Goal: Task Accomplishment & Management: Complete application form

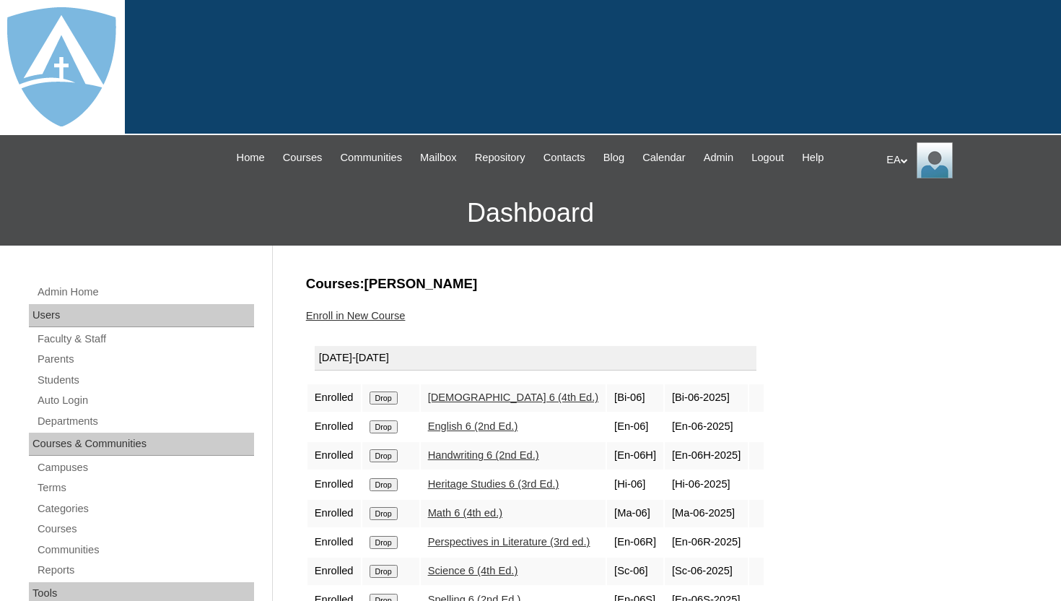
scroll to position [58, 0]
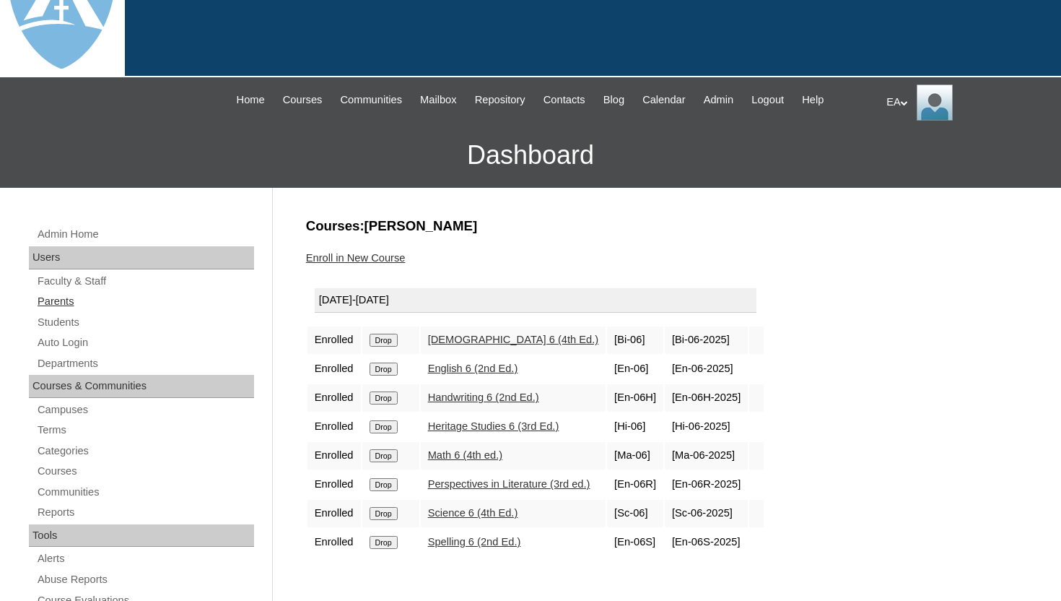
click at [69, 303] on link "Parents" at bounding box center [145, 301] width 218 height 18
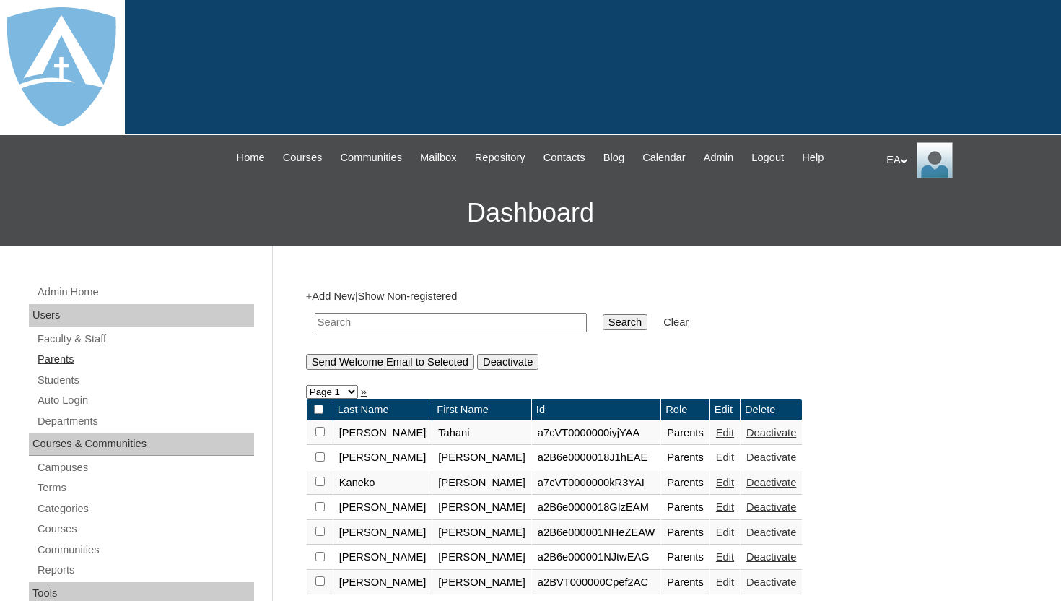
click at [64, 358] on link "Parents" at bounding box center [145, 359] width 218 height 18
click at [730, 165] on span "Admin" at bounding box center [719, 157] width 30 height 17
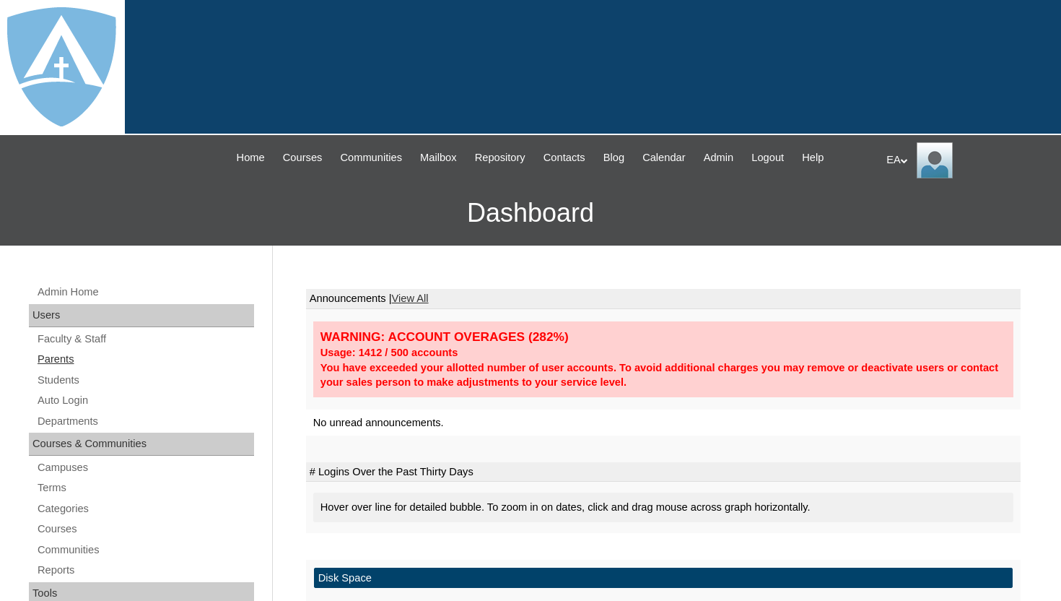
click at [56, 353] on link "Parents" at bounding box center [145, 359] width 218 height 18
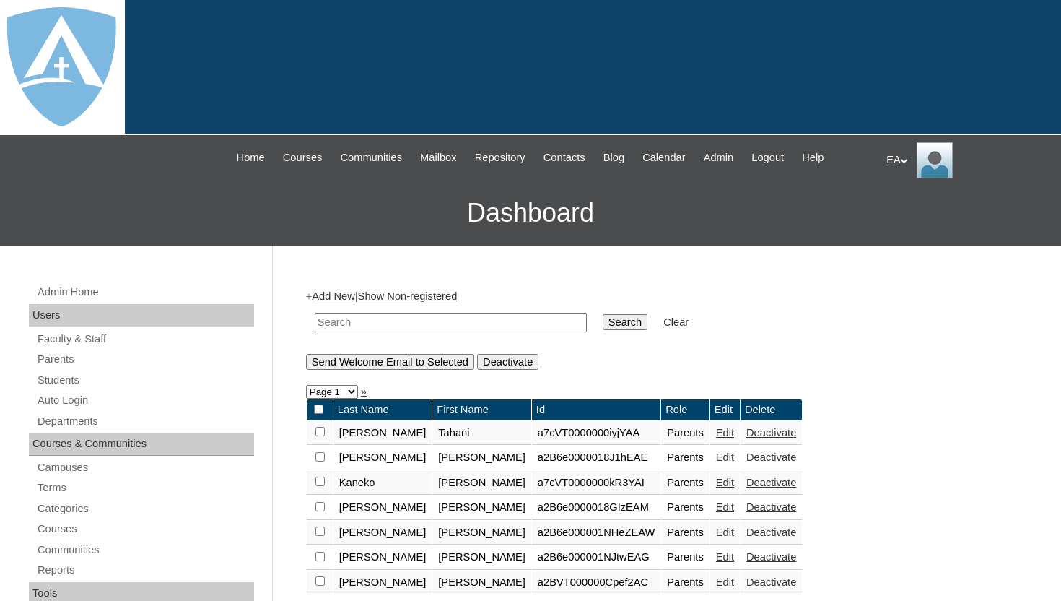
click at [462, 324] on input "text" at bounding box center [451, 322] width 272 height 19
paste input "Reginald Webb"
type input "Reginald Webb"
click at [631, 321] on input "Search" at bounding box center [625, 322] width 45 height 16
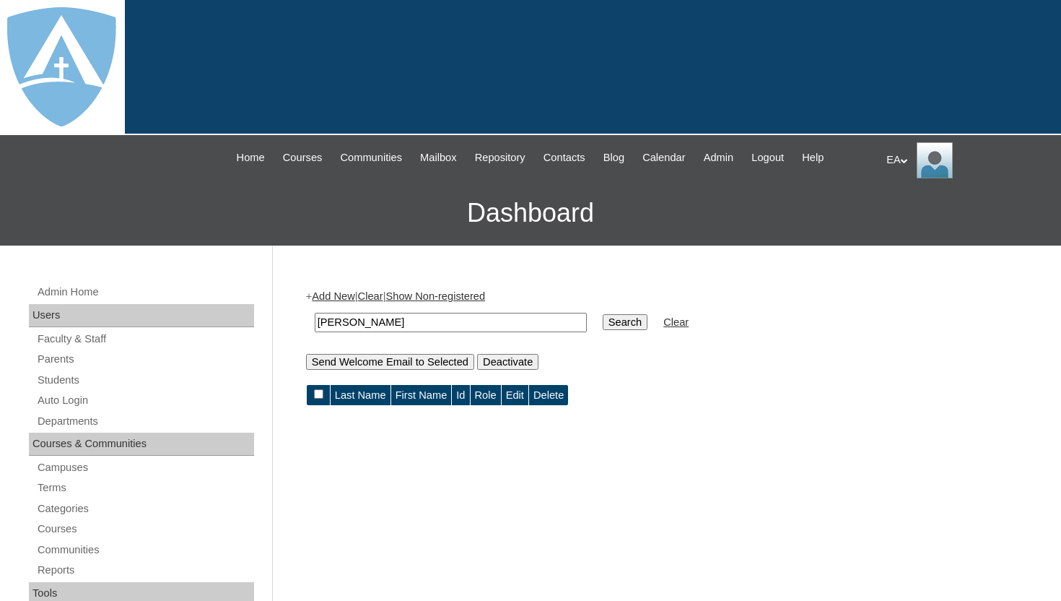
click at [366, 322] on input "[PERSON_NAME]" at bounding box center [451, 322] width 272 height 19
type input "[PERSON_NAME]"
click at [611, 325] on input "Search" at bounding box center [625, 322] width 45 height 16
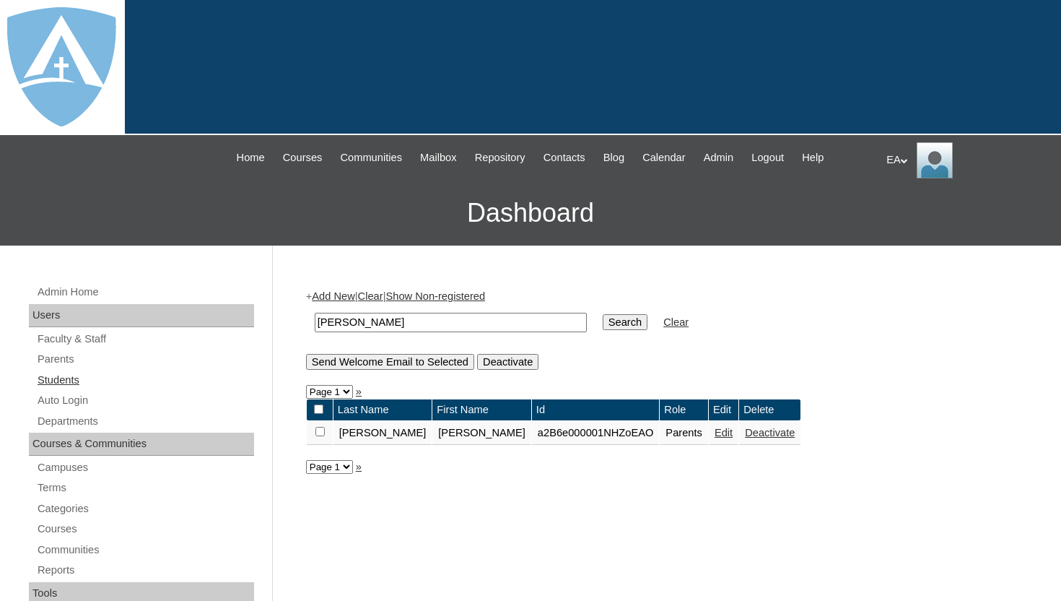
click at [76, 376] on link "Students" at bounding box center [145, 380] width 218 height 18
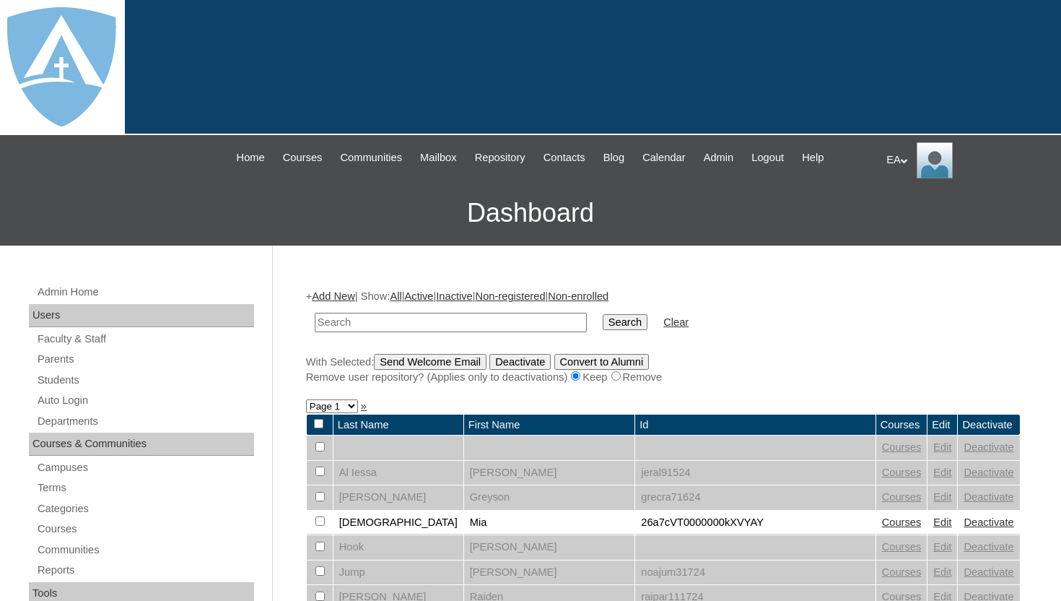
click at [383, 327] on input "text" at bounding box center [451, 322] width 272 height 19
click at [369, 321] on input "[PERSON_NAME]" at bounding box center [451, 322] width 272 height 19
type input "[PERSON_NAME]"
click at [616, 323] on input "Search" at bounding box center [625, 322] width 45 height 16
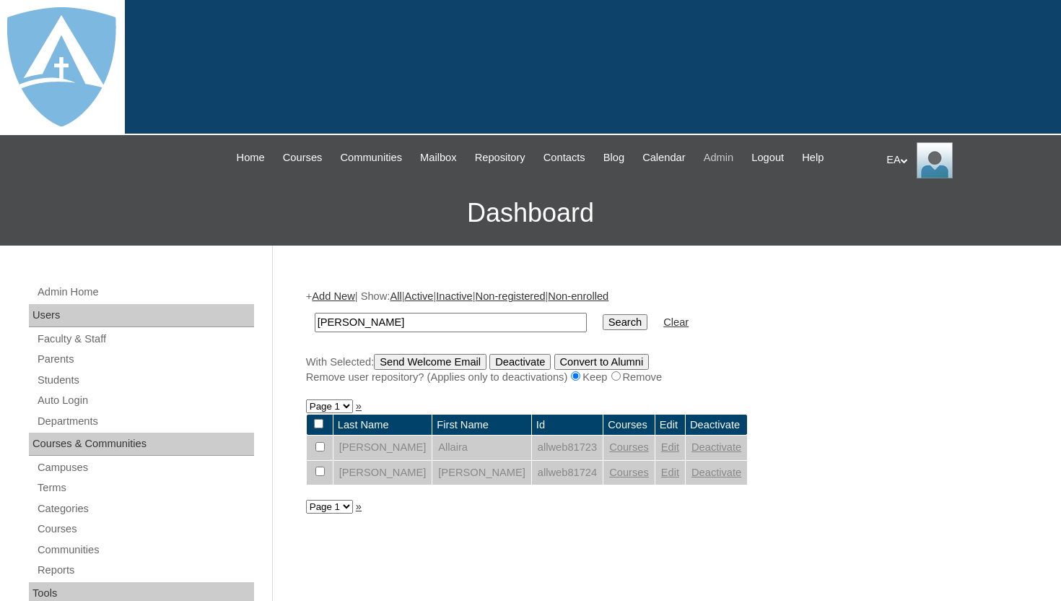
click at [734, 160] on span "Admin" at bounding box center [719, 157] width 30 height 17
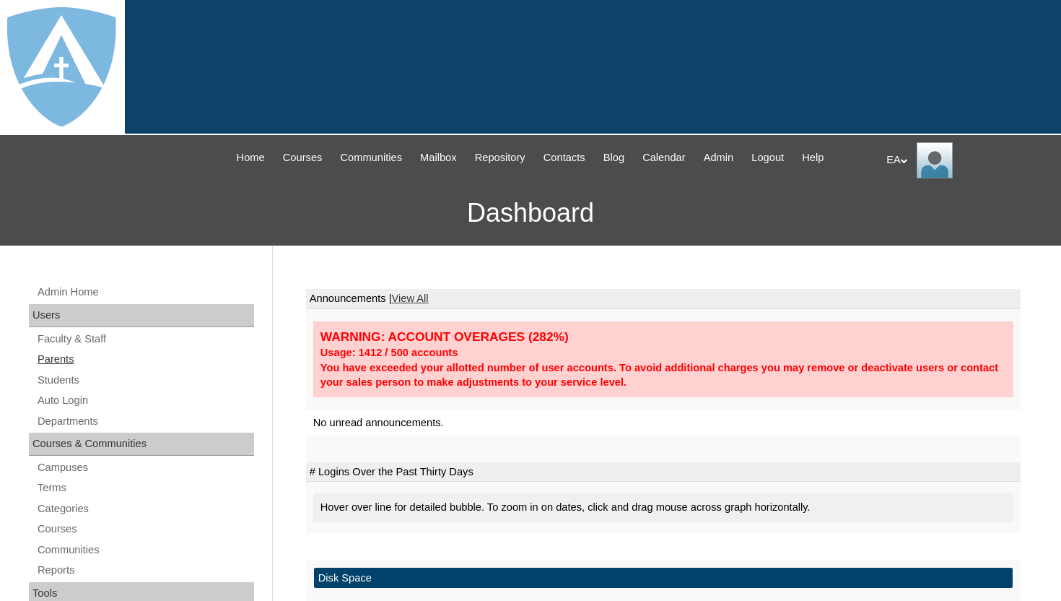
click at [64, 354] on link "Parents" at bounding box center [145, 359] width 218 height 18
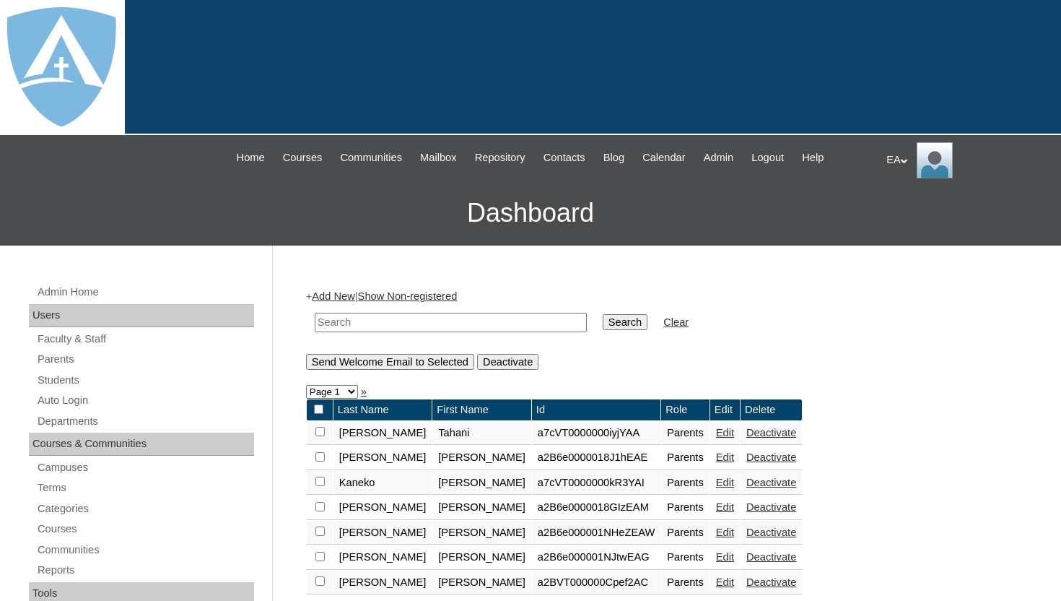
click at [329, 294] on link "Add New" at bounding box center [333, 296] width 43 height 12
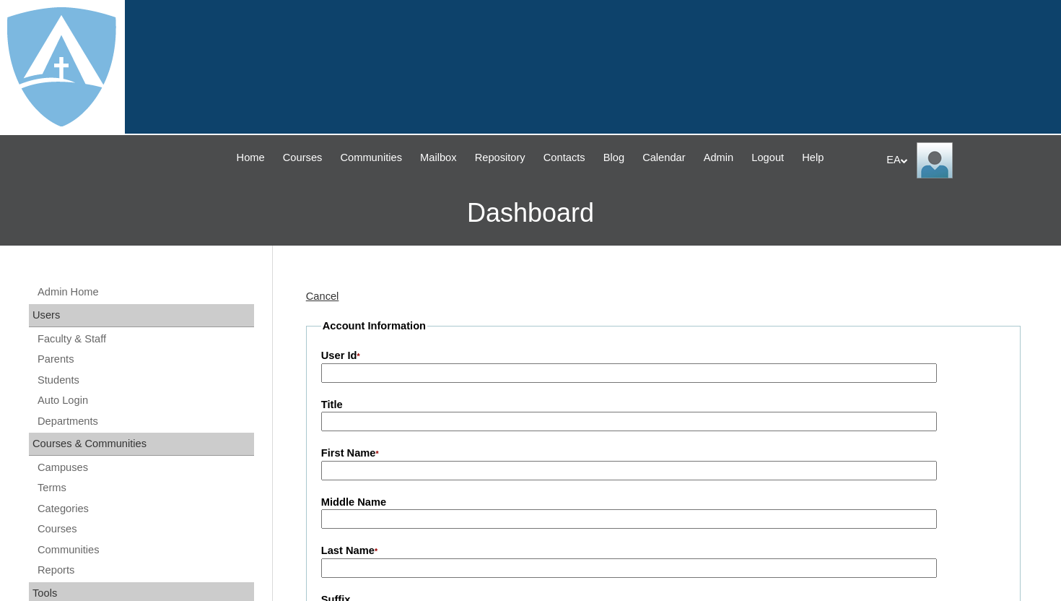
type input "HomeschoolAdmin"
click at [357, 466] on input "First Name *" at bounding box center [629, 470] width 616 height 19
paste input "[PERSON_NAME] [PERSON_NAME]"
drag, startPoint x: 354, startPoint y: 471, endPoint x: 391, endPoint y: 468, distance: 36.9
click at [391, 468] on input "Holly Nicole Foster" at bounding box center [629, 470] width 616 height 19
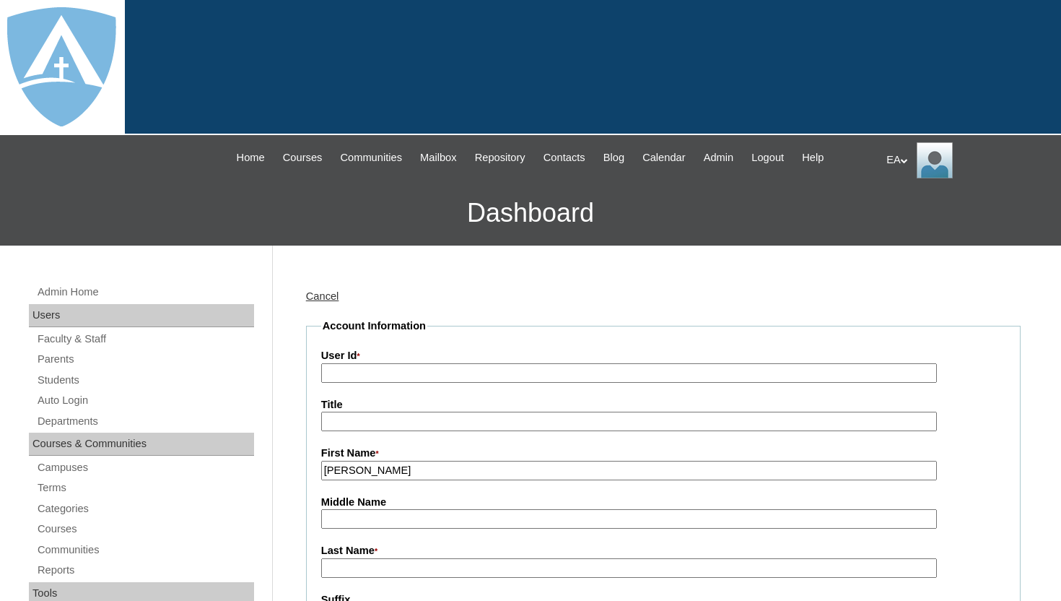
drag, startPoint x: 354, startPoint y: 469, endPoint x: 390, endPoint y: 469, distance: 35.4
click at [390, 469] on input "Holly Foster" at bounding box center [629, 470] width 616 height 19
type input "[PERSON_NAME]"
click at [380, 567] on input "Last Name *" at bounding box center [629, 567] width 616 height 19
paste input "Foster"
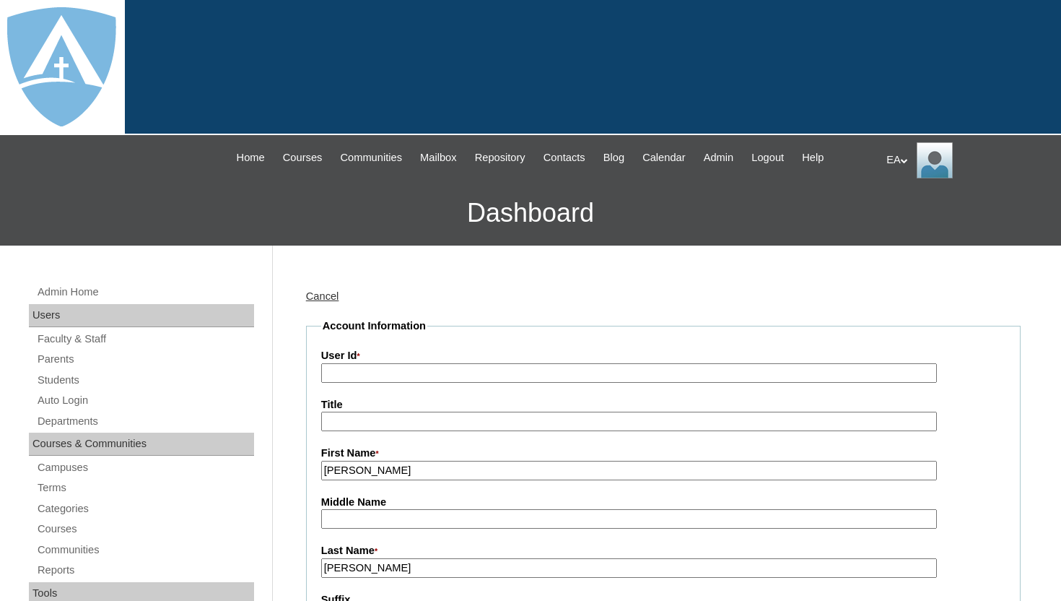
type input "Foster"
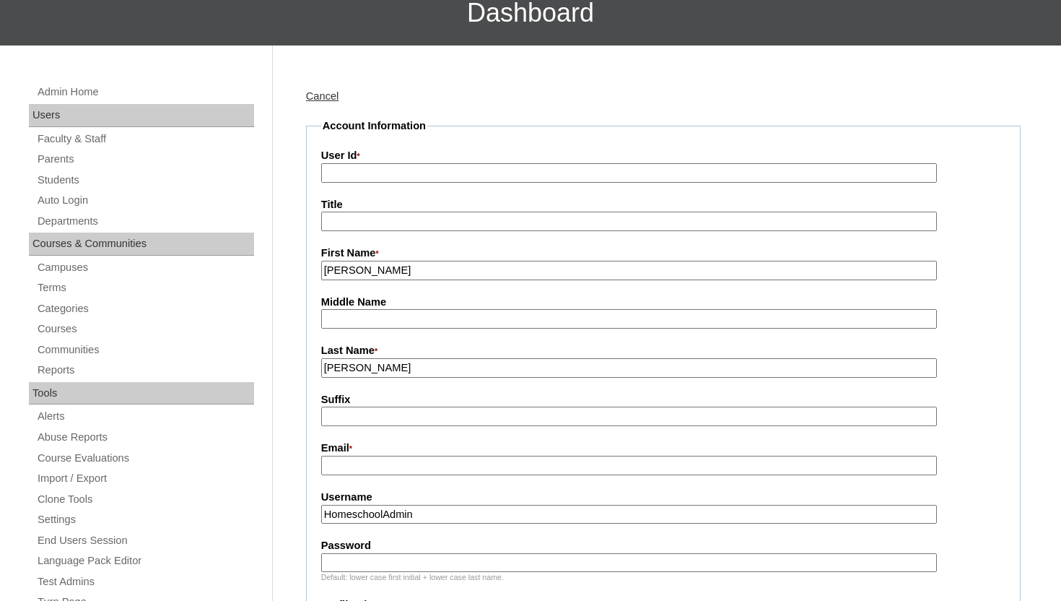
scroll to position [202, 0]
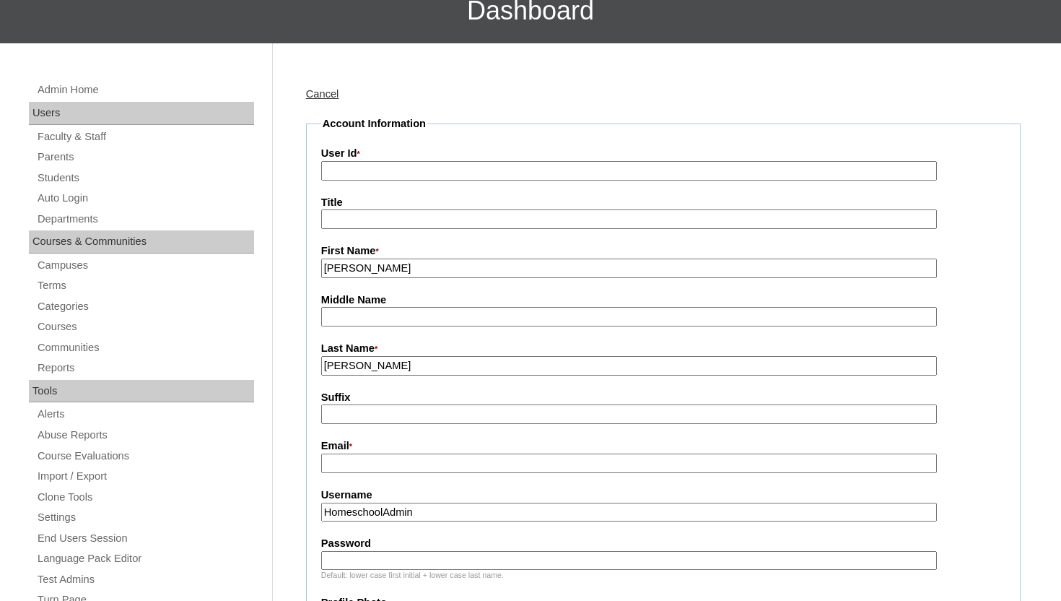
click at [462, 167] on input "User Id *" at bounding box center [629, 170] width 616 height 19
paste input "a7cVT0000000opdY"
type input "a7cVT0000000opdY"
click at [393, 463] on input "Email *" at bounding box center [629, 462] width 616 height 19
click at [355, 466] on input "Email *" at bounding box center [629, 462] width 616 height 19
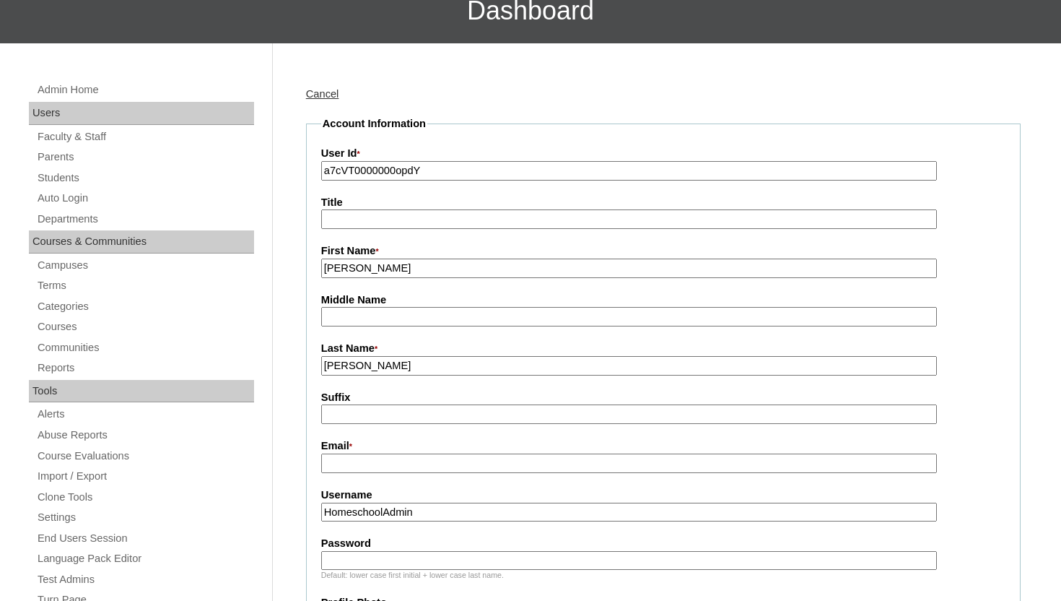
paste input "webb_holly2@icloud.com"
type input "webb_holly2@icloud.com"
drag, startPoint x: 424, startPoint y: 518, endPoint x: 326, endPoint y: 511, distance: 98.4
click at [326, 511] on input "HomeschoolAdmin" at bounding box center [629, 511] width 616 height 19
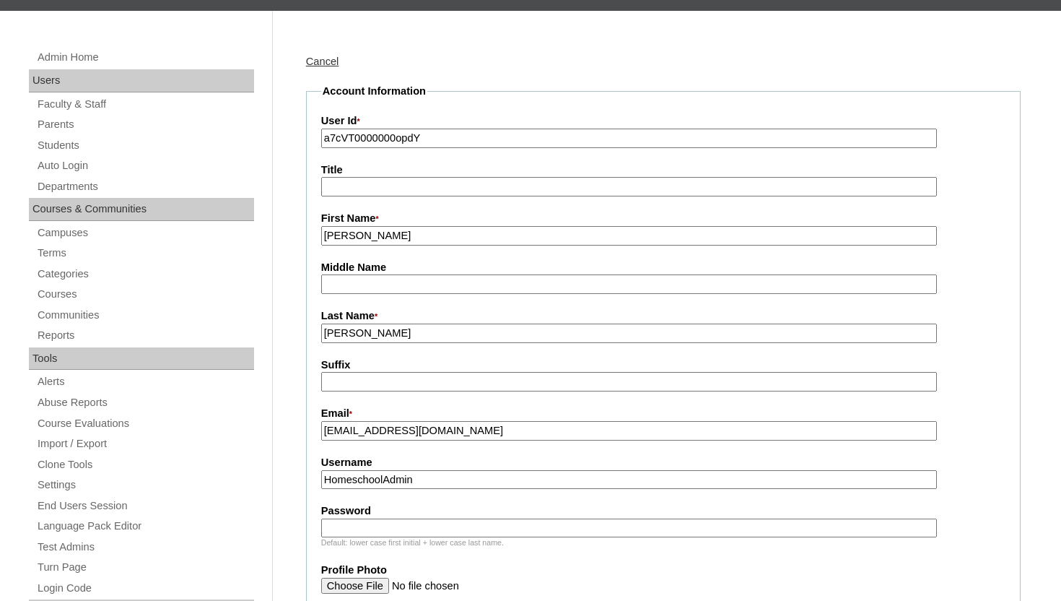
scroll to position [251, 0]
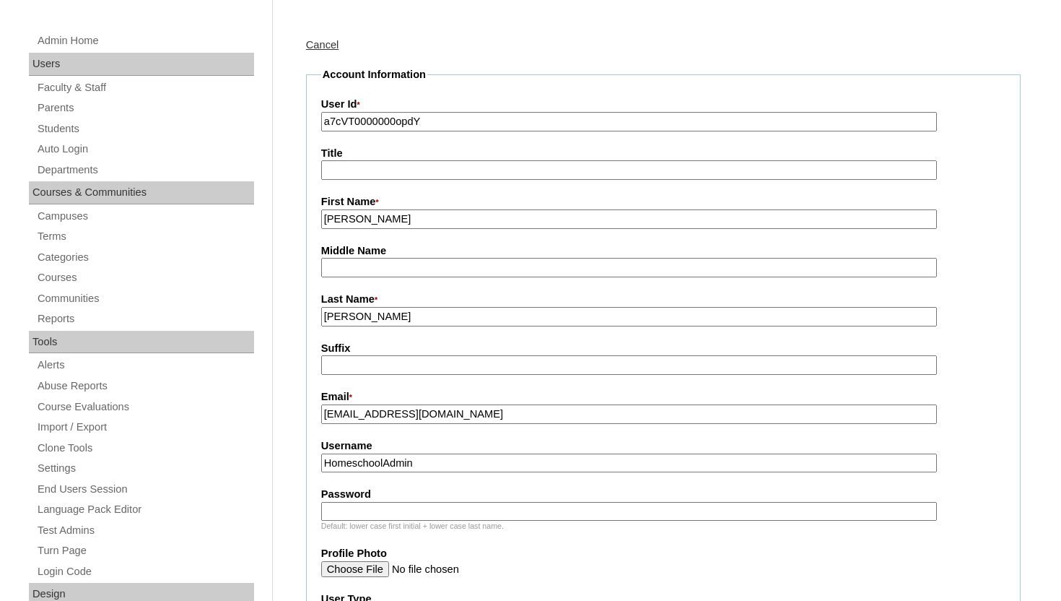
paste input "webb_holly2@icloud.com"
type input "webb_holly2@icloud.com"
click at [336, 513] on input "Password" at bounding box center [629, 511] width 616 height 19
paste input "webb_holly2@icloud.com"
type input "webb_holly2@icloud.com"
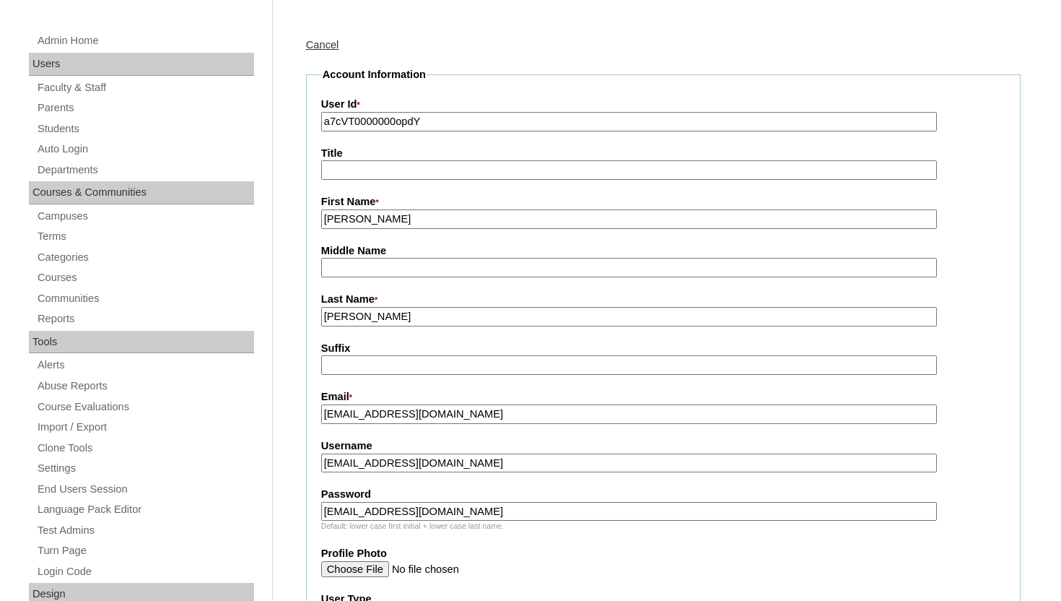
click at [1015, 454] on fieldset "Account Information User Id * a7cVT0000000opdY Title First Name * Holly Middle …" at bounding box center [663, 526] width 715 height 918
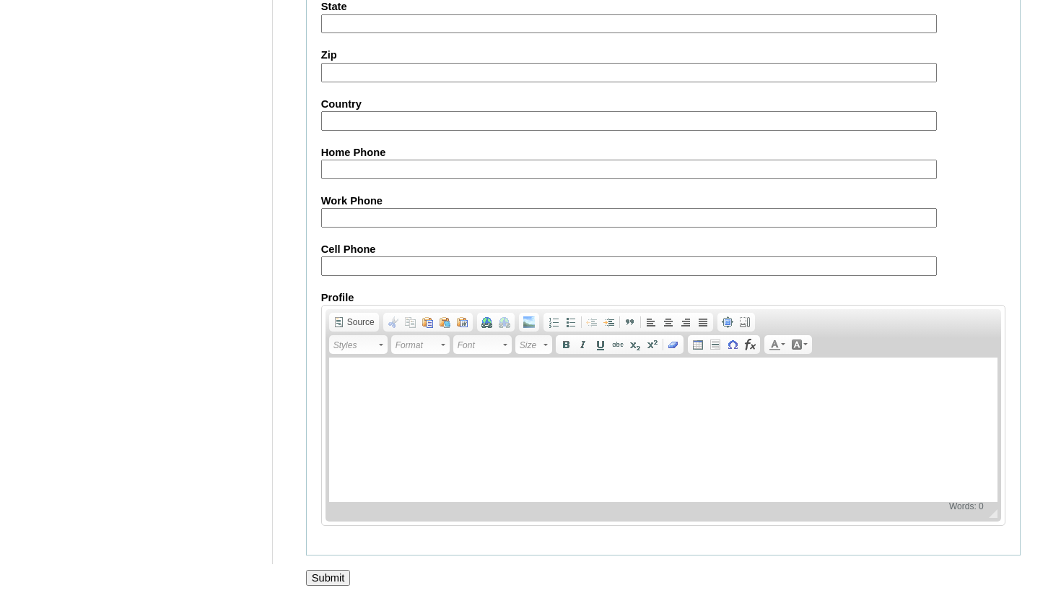
scroll to position [1429, 0]
click at [315, 579] on input "Submit" at bounding box center [328, 578] width 45 height 16
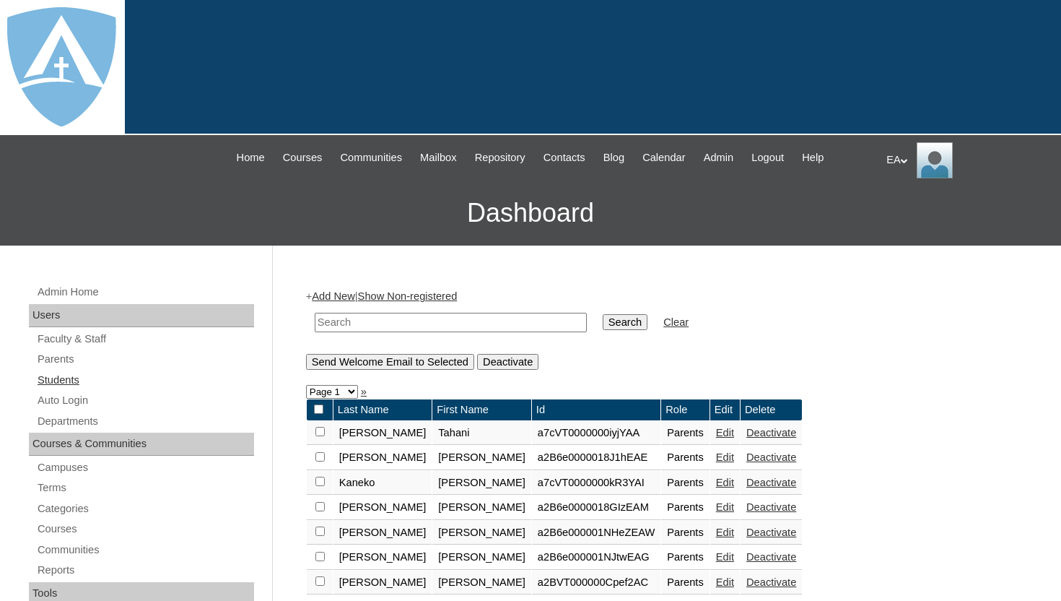
click at [57, 381] on link "Students" at bounding box center [145, 380] width 218 height 18
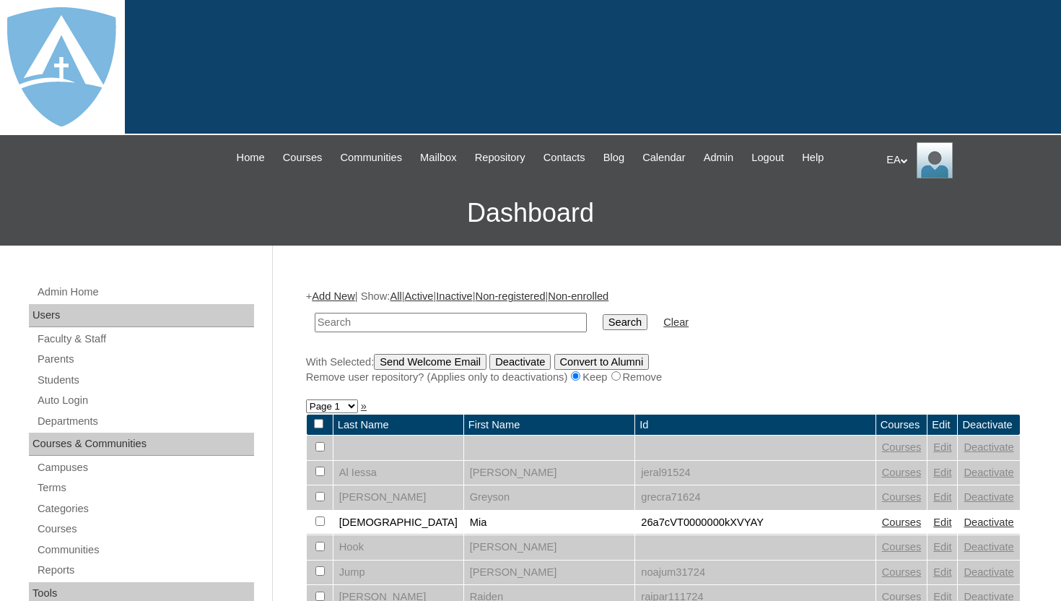
click at [354, 297] on link "Add New" at bounding box center [333, 296] width 43 height 12
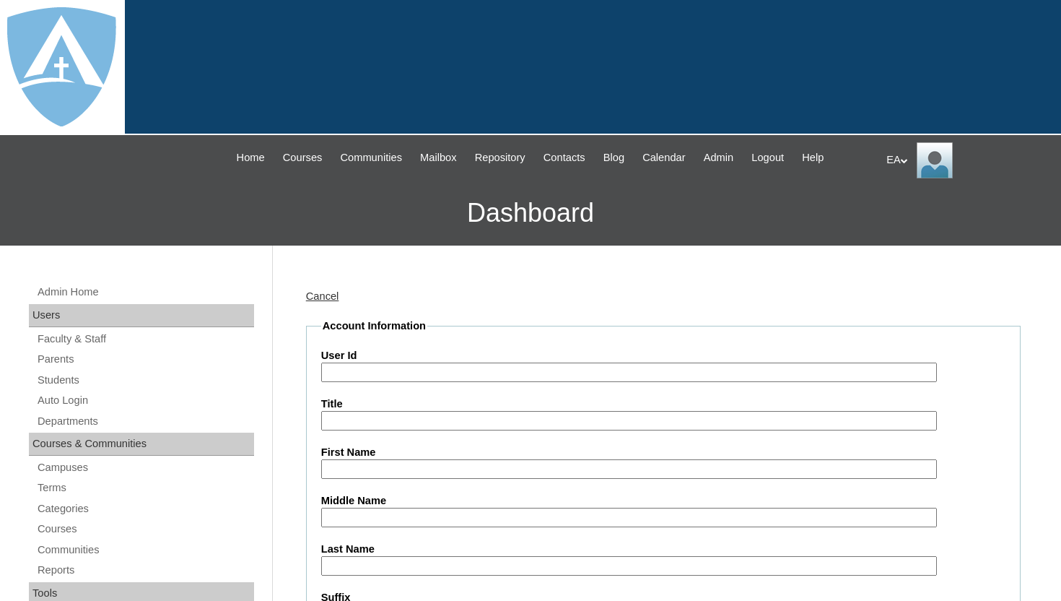
paste input "a7cVT0000000opdY"
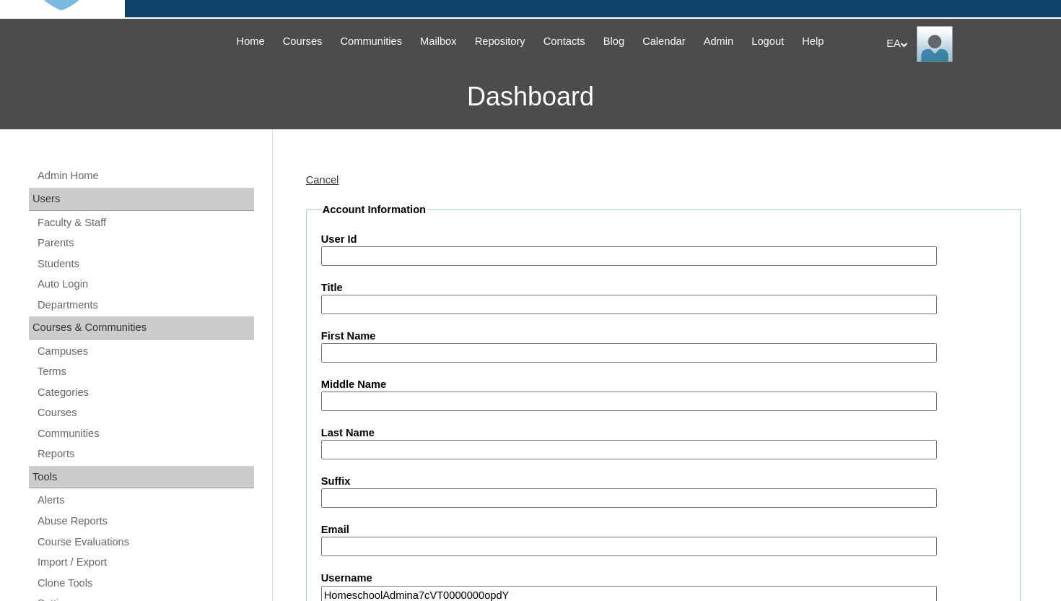
scroll to position [118, 0]
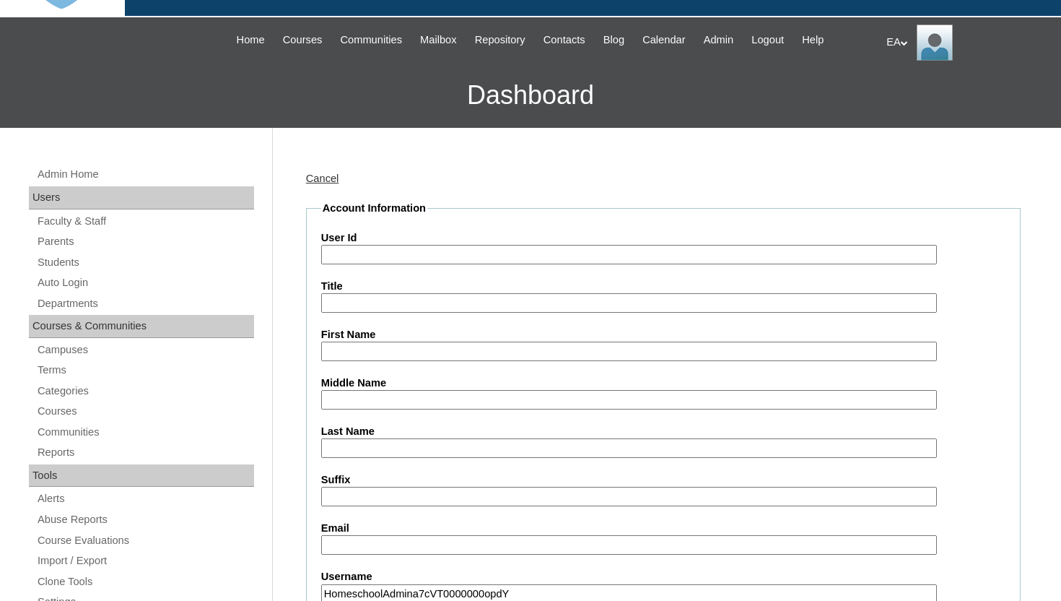
type input "HomeschoolAdmina7cVT0000000opdY"
click at [418, 254] on input "User Id" at bounding box center [629, 254] width 616 height 19
paste input "a7cVT0000000opdY"
click at [326, 256] on input "a7cVT0000000opdY" at bounding box center [629, 254] width 616 height 19
type input "26a7cVT0000000opdY"
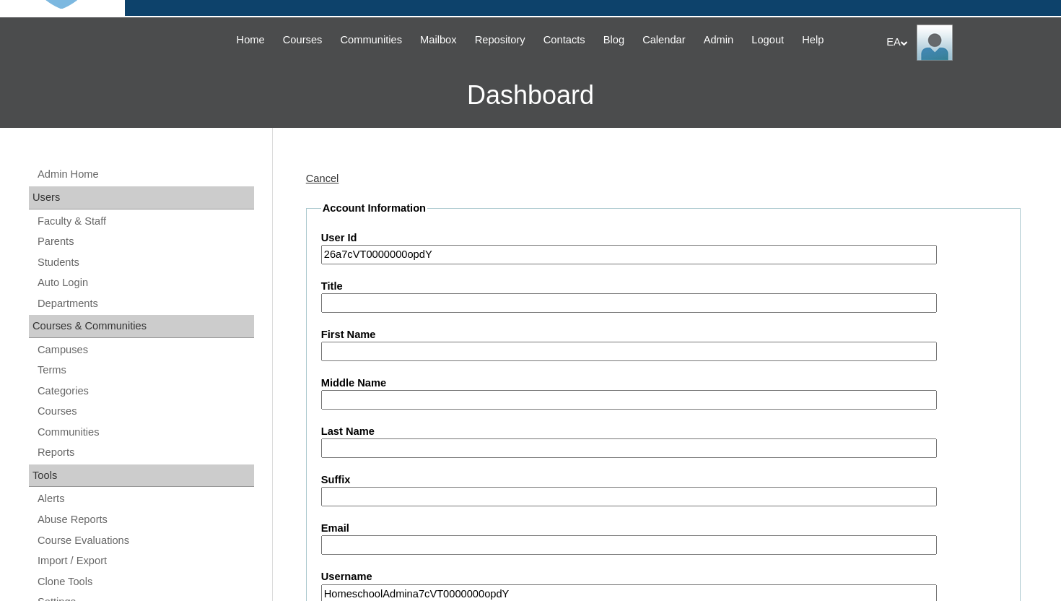
click at [352, 350] on input "First Name" at bounding box center [629, 350] width 616 height 19
type input "Reginald"
type input "Webb"
click at [462, 545] on input "Email" at bounding box center [629, 544] width 616 height 19
paste input "reginald.webb@enlightiumstudent.com"
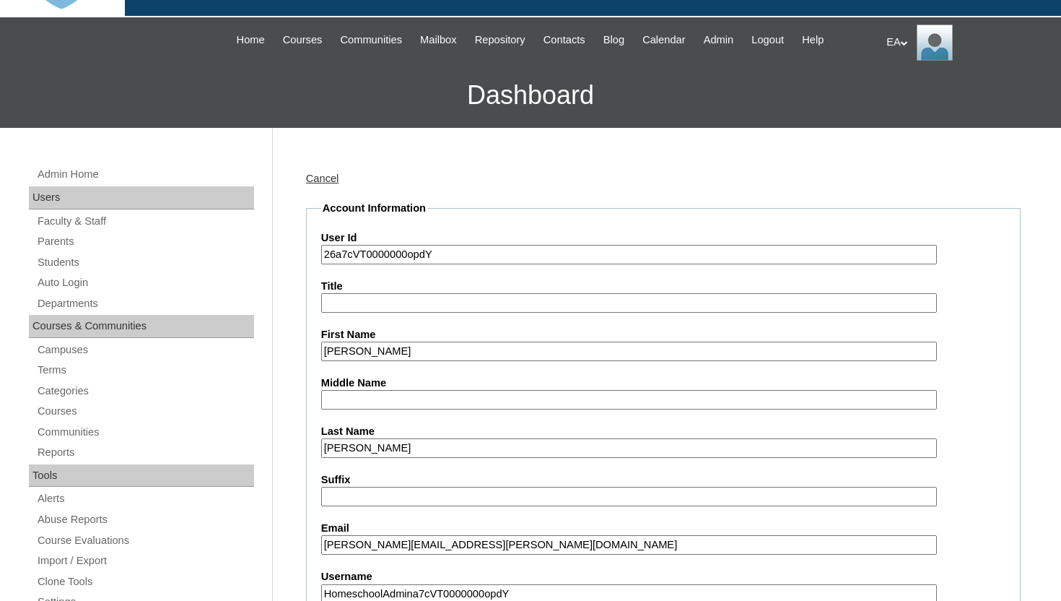
type input "reginald.webb@enlightiumstudent.com"
click at [540, 592] on input "HomeschoolAdmina7cVT0000000opdY" at bounding box center [629, 593] width 616 height 19
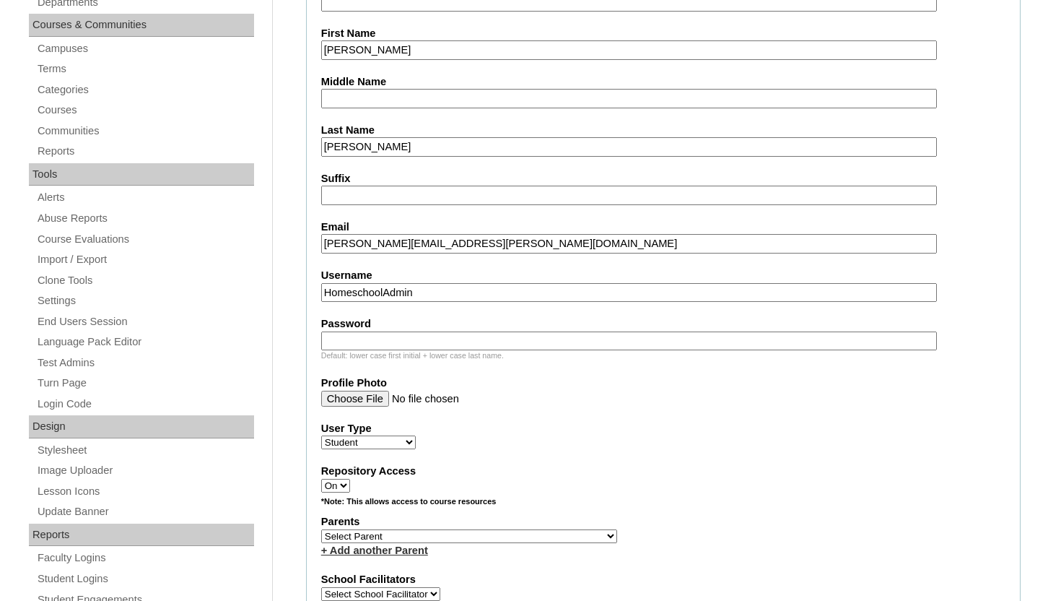
click at [476, 287] on input "HomeschoolAdmin" at bounding box center [629, 292] width 616 height 19
type input "H"
paste input "reginald.webb@enlightiumstudent.com"
type input "reginald.webb@enlightiumstudent.com"
click at [476, 338] on input "Password" at bounding box center [629, 340] width 616 height 19
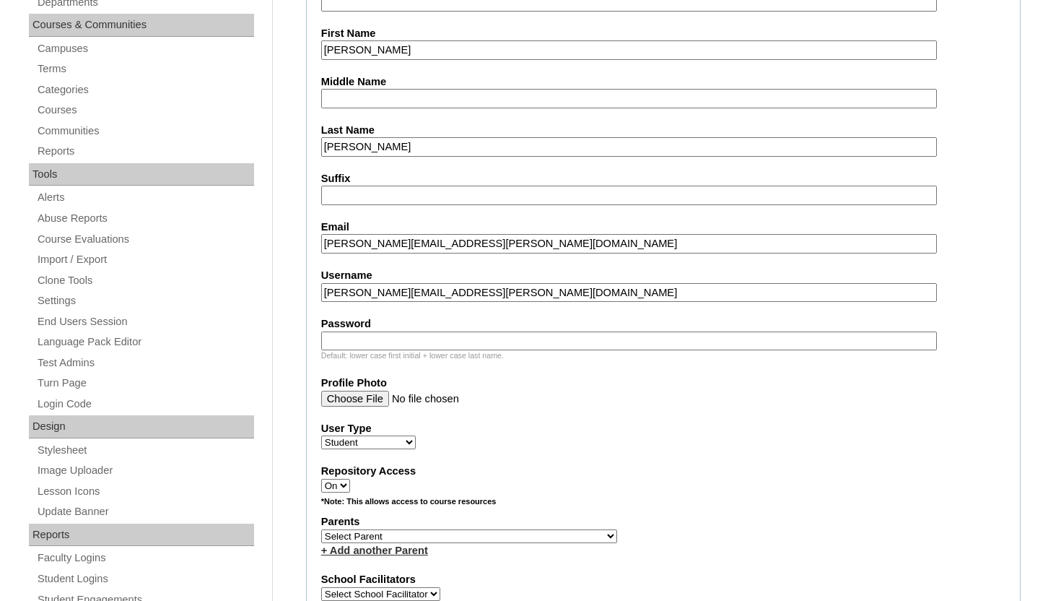
paste input "reginald.webb@enlightiumstudent.com"
type input "reginald.webb@enlightiumstudent.com"
click at [499, 391] on input "Profile Photo" at bounding box center [629, 399] width 616 height 16
click at [679, 480] on div "Repository Access On Off" at bounding box center [663, 477] width 684 height 29
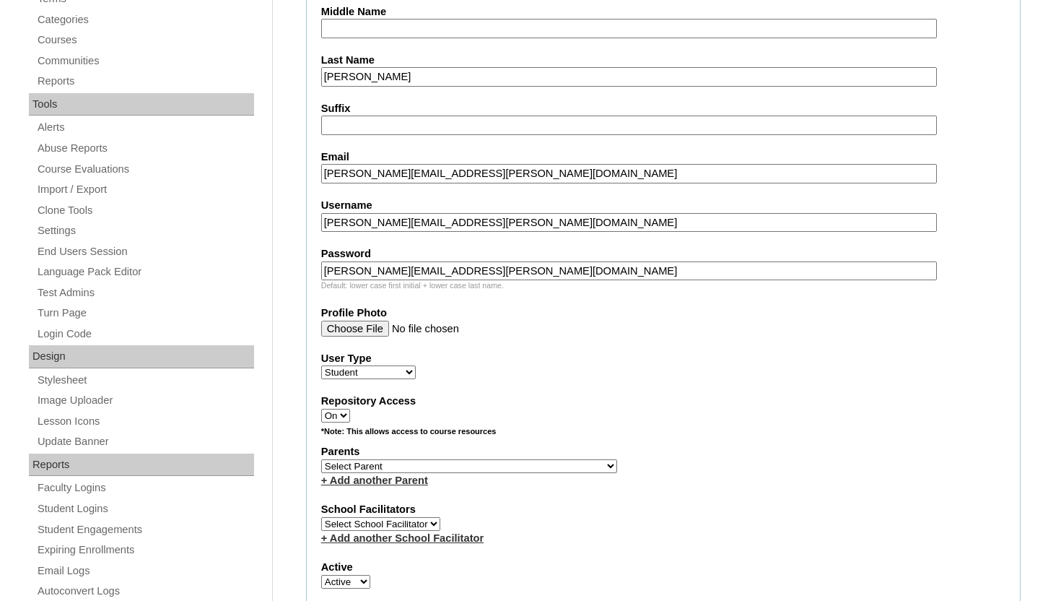
scroll to position [505, 0]
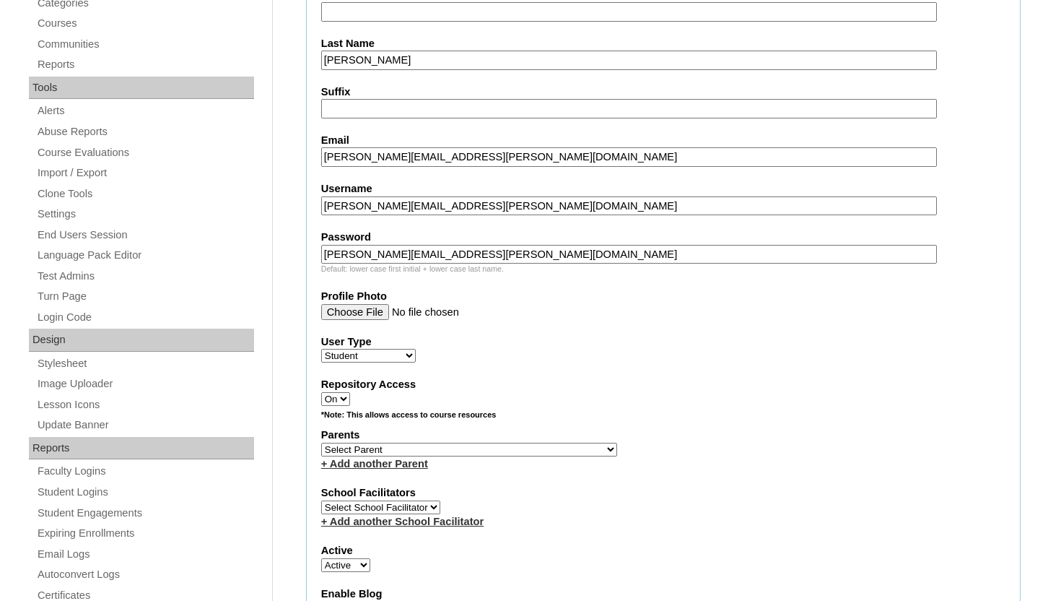
click at [463, 450] on select "Select Parent Abbas, Tahani Garcia, Rosa Kaneko, Chad Labourdette, Jessica Nich…" at bounding box center [469, 449] width 296 height 14
click at [321, 442] on select "Select Parent Abbas, Tahani Garcia, Rosa Kaneko, Chad Labourdette, Jessica Nich…" at bounding box center [469, 449] width 296 height 14
click at [598, 384] on label "Repository Access" at bounding box center [663, 384] width 684 height 15
click at [350, 392] on select "On Off" at bounding box center [335, 399] width 29 height 14
click at [429, 450] on select "Select Parent Abbas, Tahani Garcia, Rosa Kaneko, Chad Labourdette, Jessica Nich…" at bounding box center [469, 449] width 296 height 14
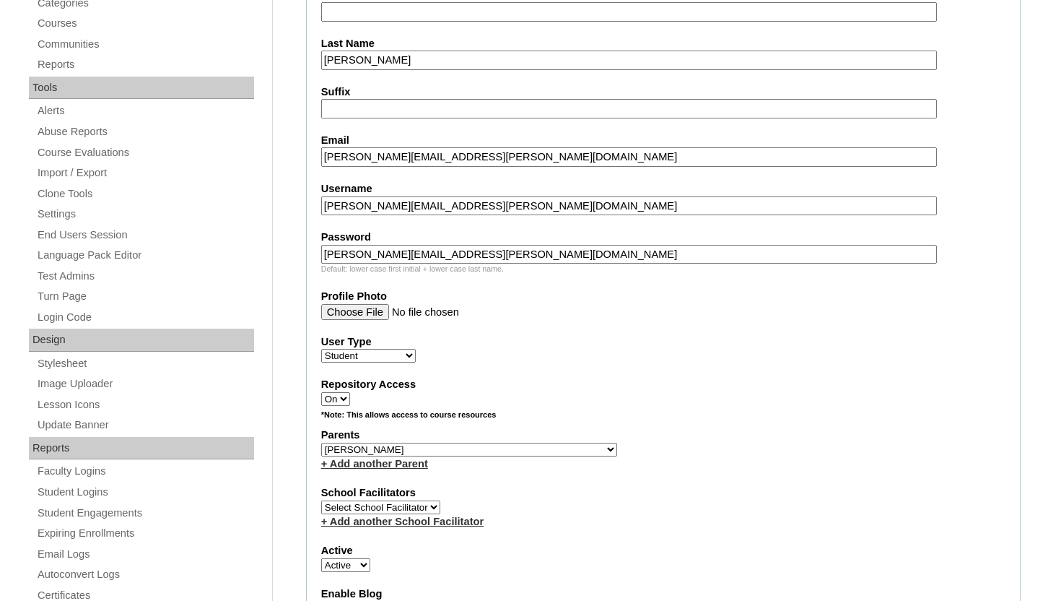
select select "101548"
click at [321, 442] on select "Select Parent Abbas, Tahani Garcia, Rosa Kaneko, Chad Labourdette, Jessica Nich…" at bounding box center [469, 449] width 296 height 14
click at [557, 342] on label "User Type" at bounding box center [663, 341] width 684 height 15
click at [416, 349] on select "Faculty Staff Student Parents School Facilitators" at bounding box center [368, 356] width 95 height 14
click at [613, 520] on div "+ Add another School Facilitator" at bounding box center [663, 521] width 684 height 15
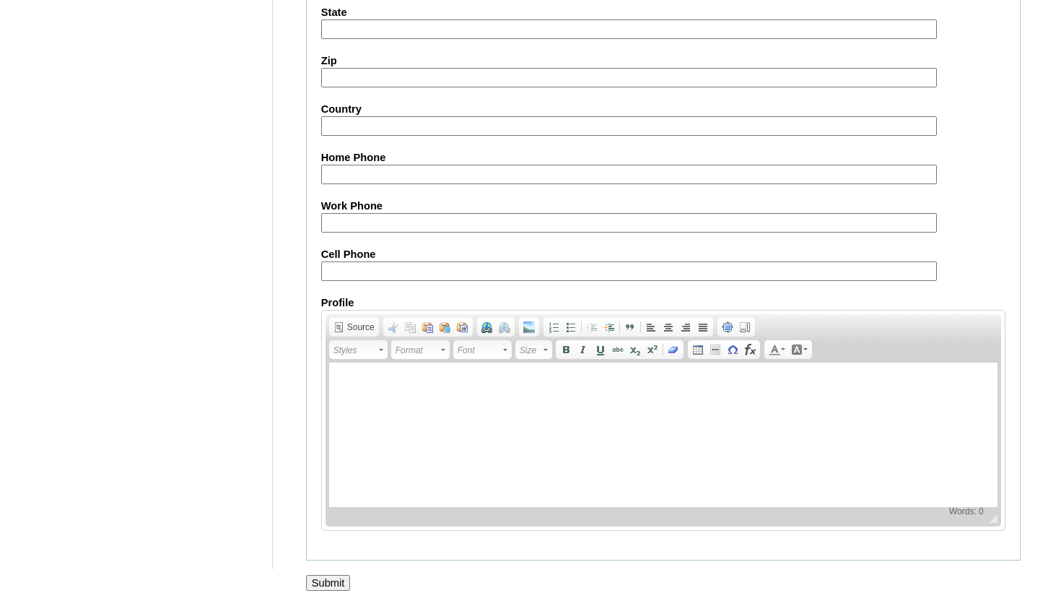
scroll to position [1690, 0]
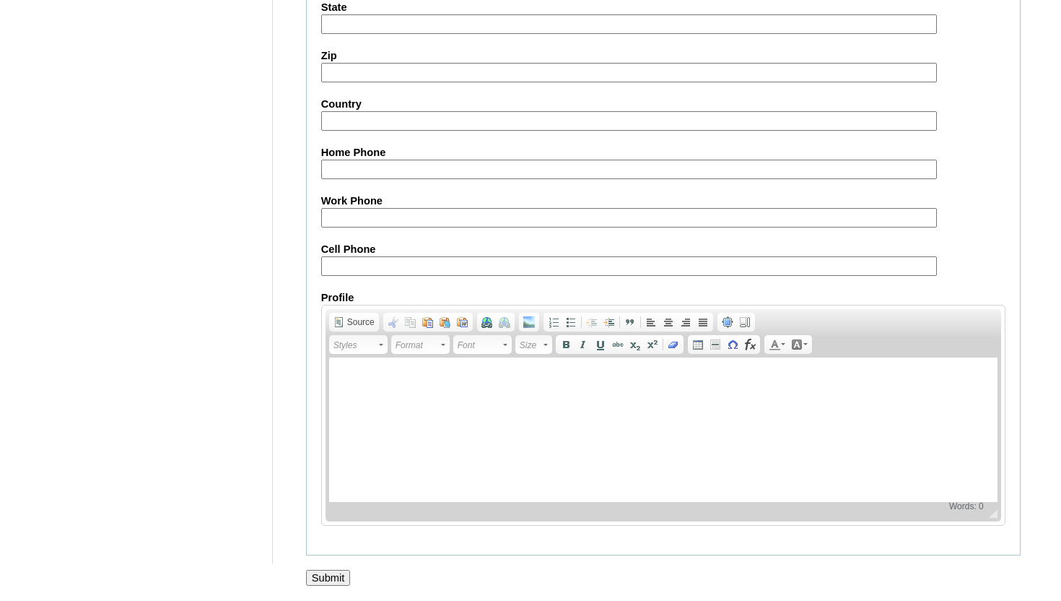
click at [337, 588] on div at bounding box center [530, 592] width 1061 height 15
click at [335, 575] on input "Submit" at bounding box center [328, 578] width 45 height 16
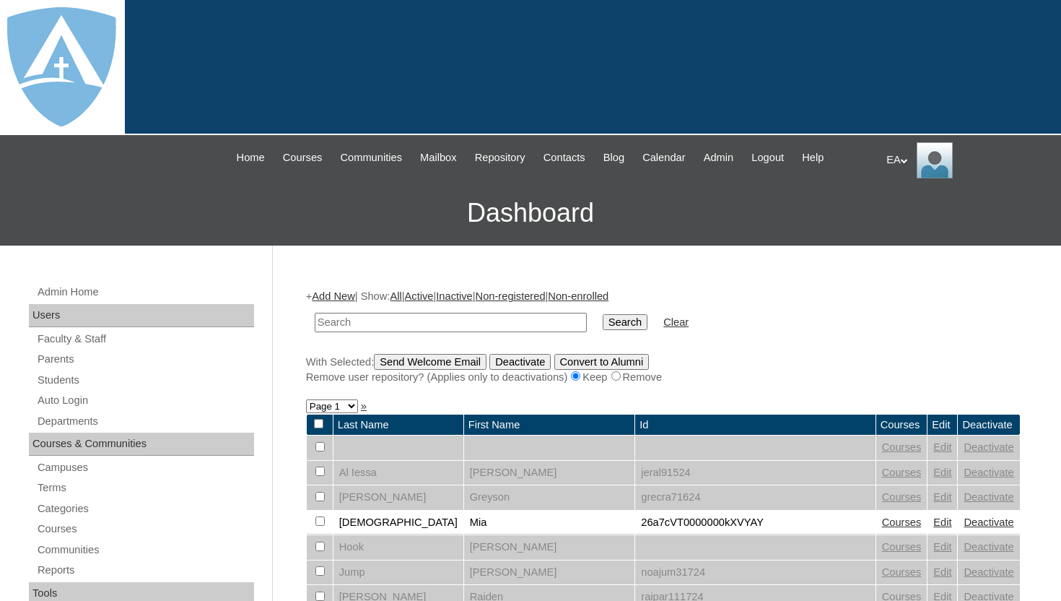
click at [380, 307] on td at bounding box center [451, 322] width 287 height 34
click at [382, 318] on input "text" at bounding box center [451, 322] width 272 height 19
type input "Reginald Webb"
click at [627, 328] on input "Search" at bounding box center [625, 322] width 45 height 16
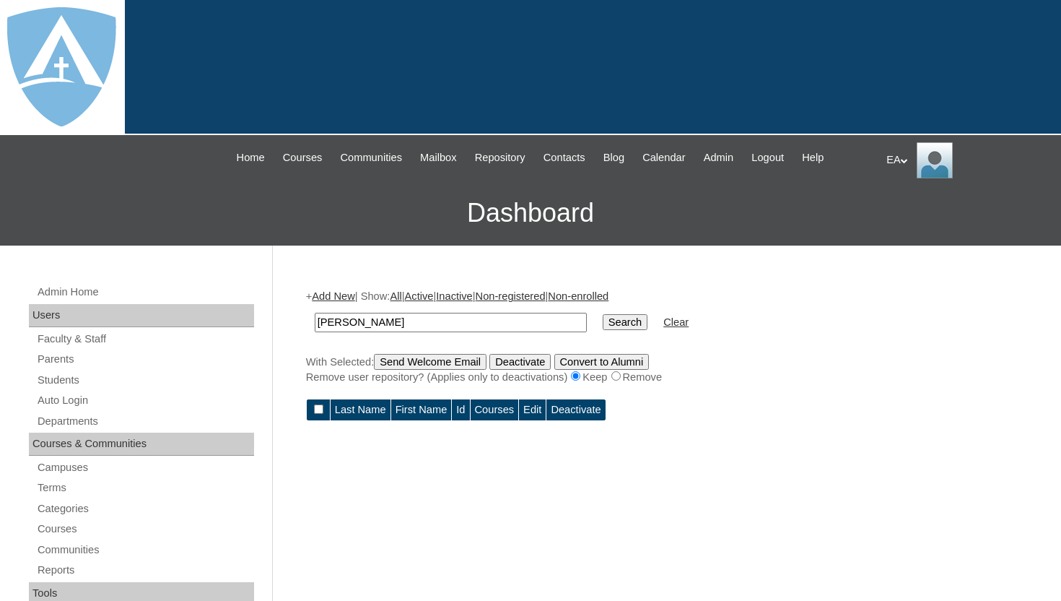
click at [368, 320] on input "[PERSON_NAME]" at bounding box center [451, 322] width 272 height 19
type input "[PERSON_NAME]"
click at [607, 326] on input "Search" at bounding box center [625, 322] width 45 height 16
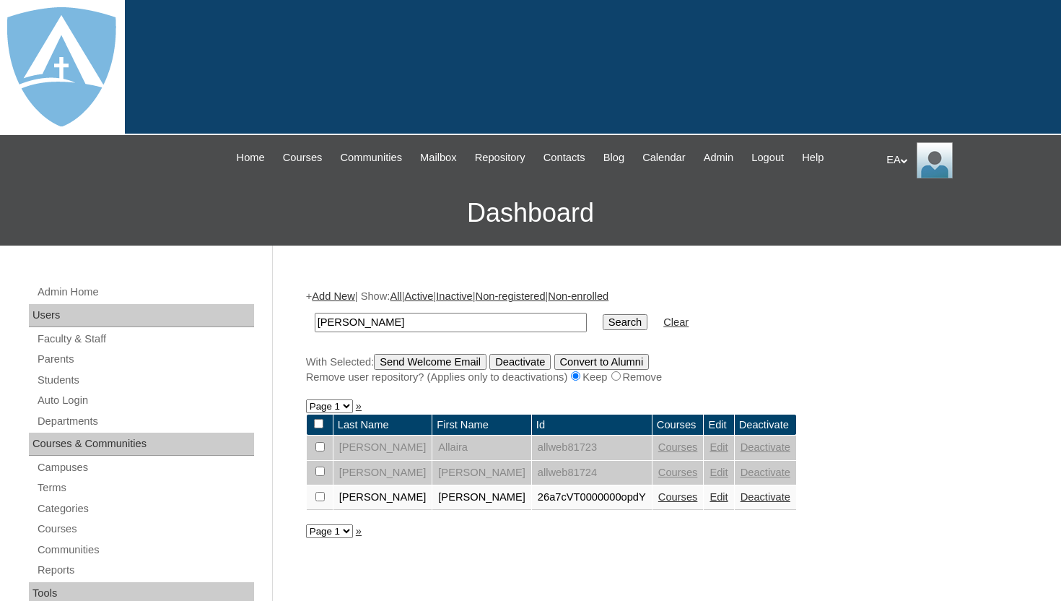
click at [658, 502] on link "Courses" at bounding box center [678, 497] width 40 height 12
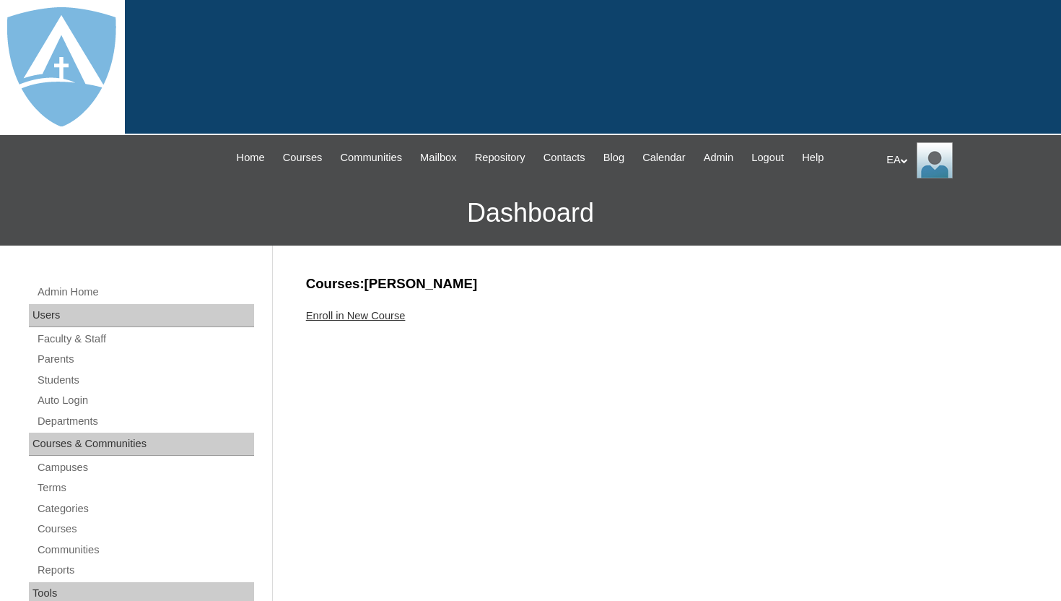
click at [383, 310] on link "Enroll in New Course" at bounding box center [356, 316] width 100 height 12
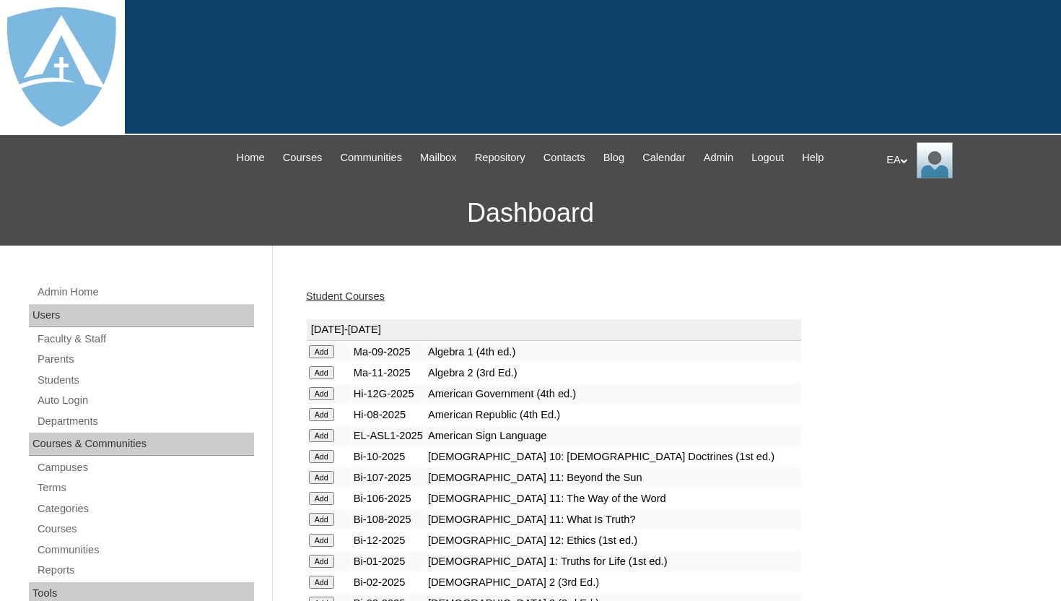
click at [698, 299] on div "Student Courses" at bounding box center [663, 296] width 715 height 15
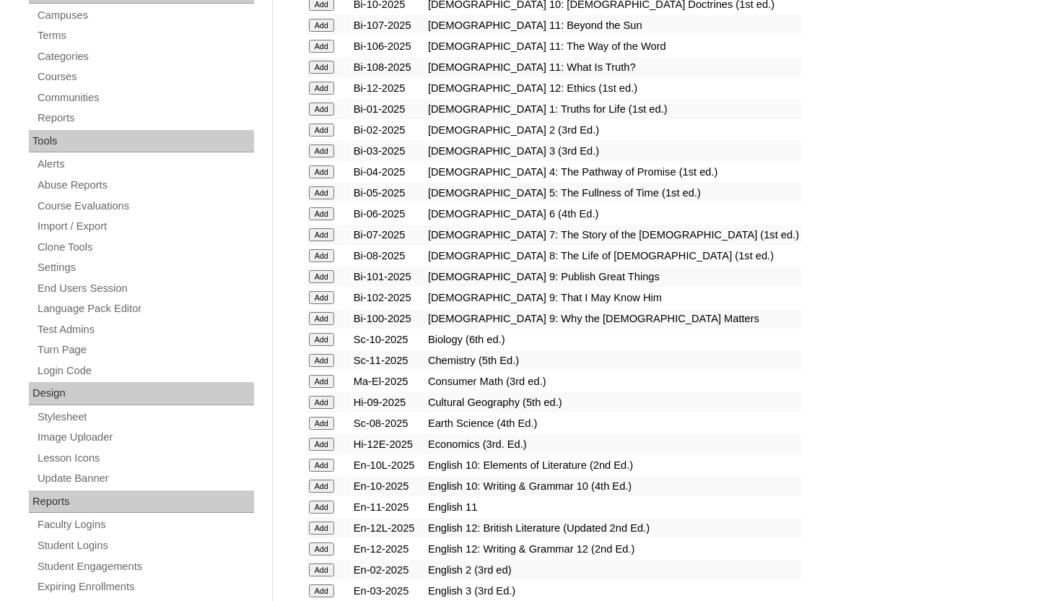
scroll to position [462, 0]
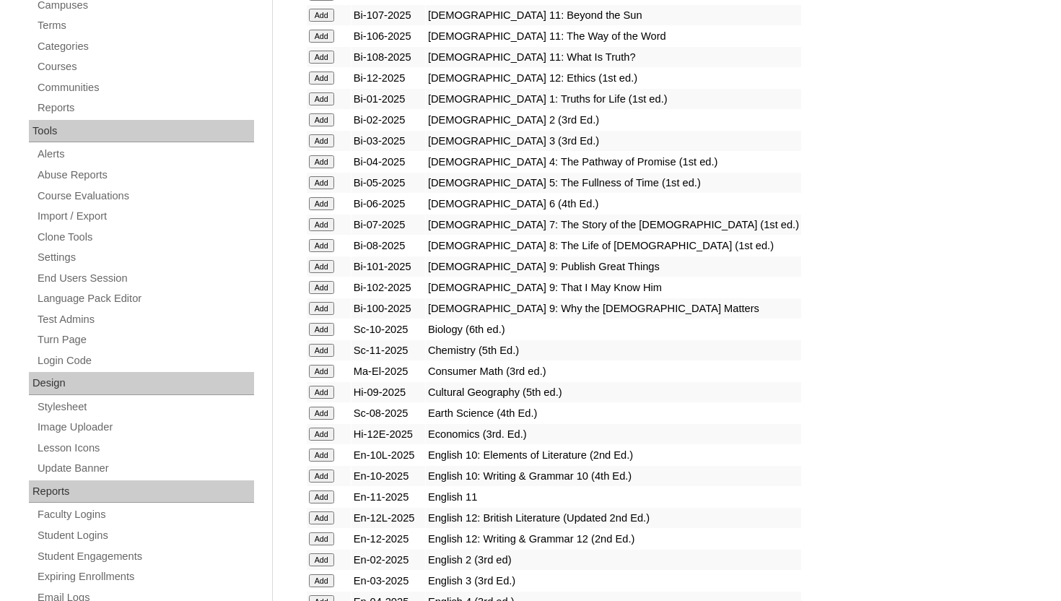
click at [325, 199] on input "Add" at bounding box center [321, 203] width 25 height 13
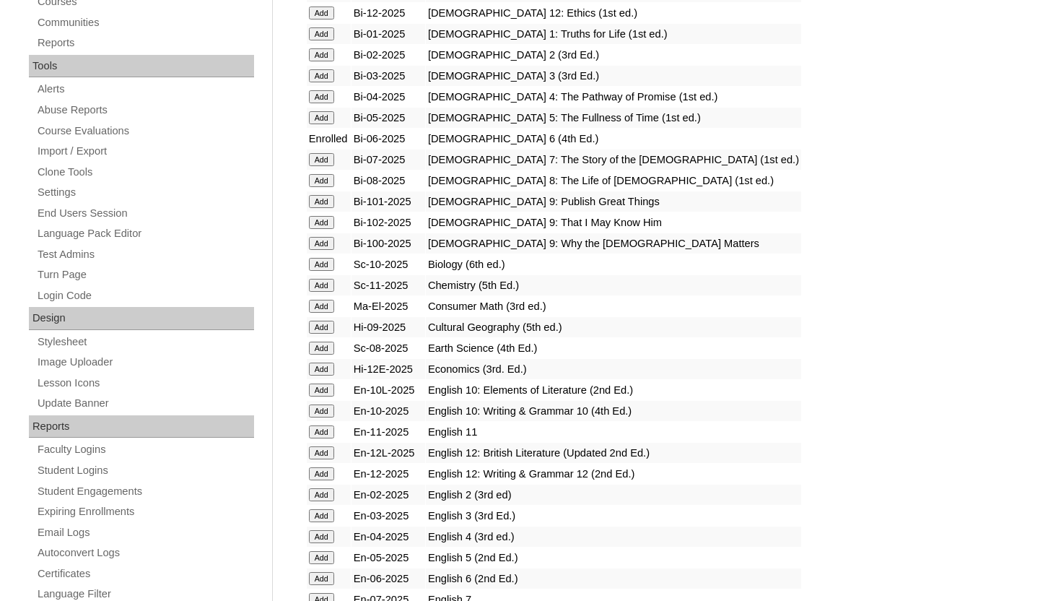
scroll to position [549, 0]
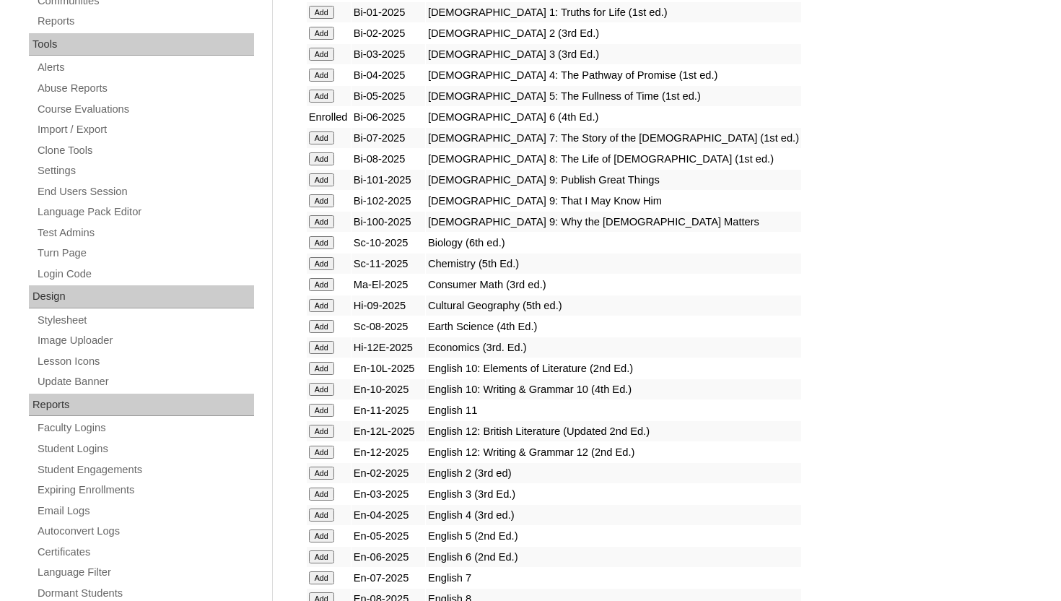
click at [326, 555] on input "Add" at bounding box center [321, 556] width 25 height 13
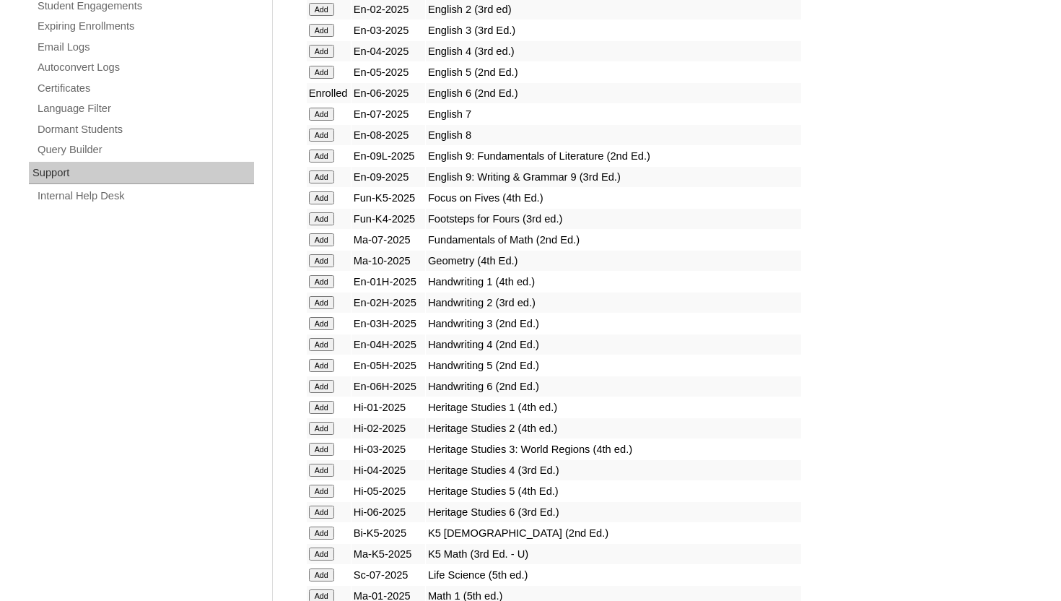
scroll to position [1039, 0]
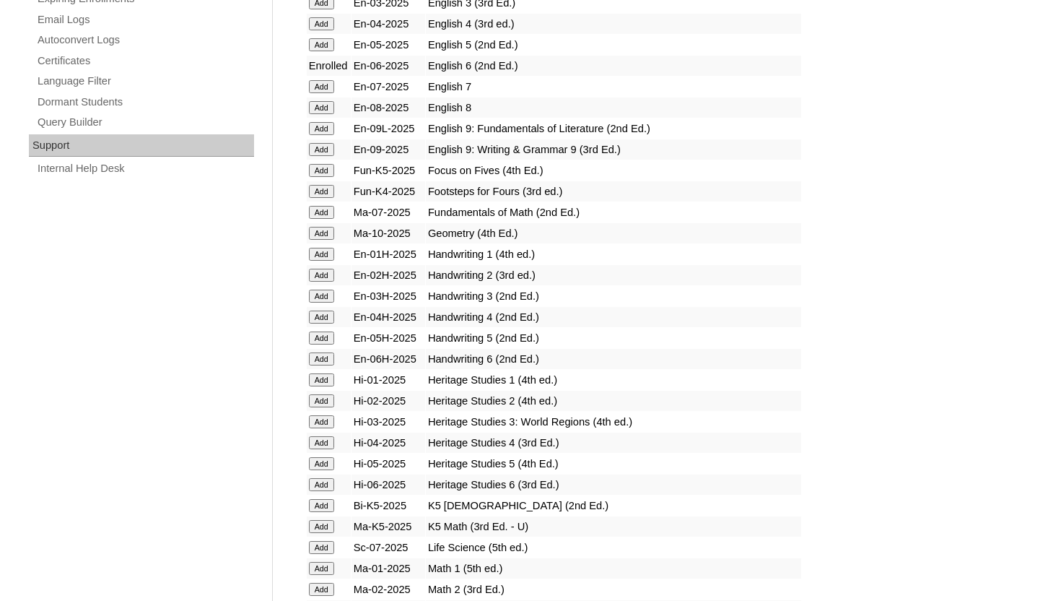
click at [328, 353] on input "Add" at bounding box center [321, 358] width 25 height 13
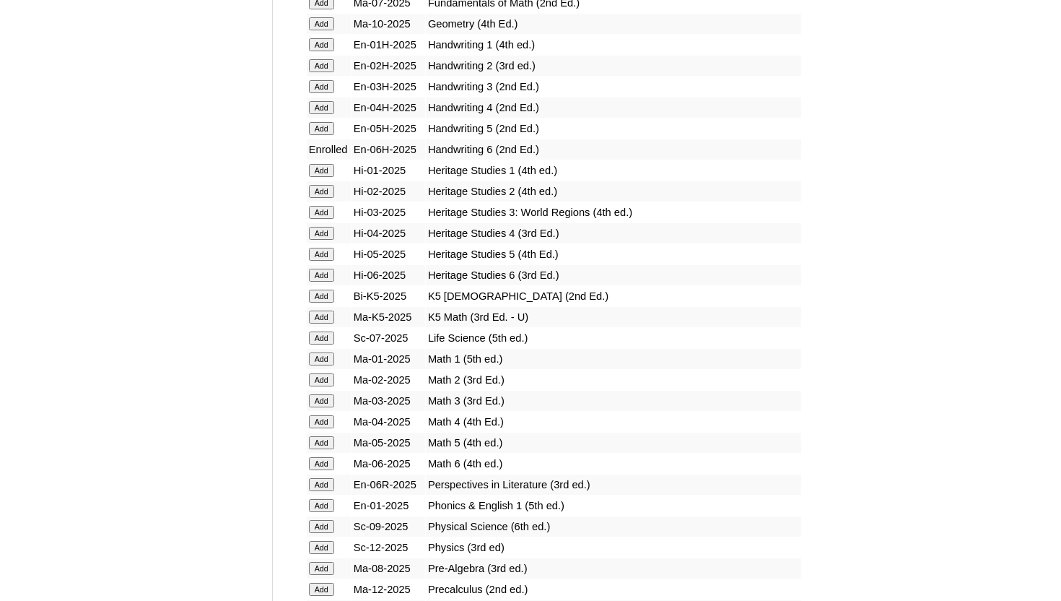
scroll to position [1270, 0]
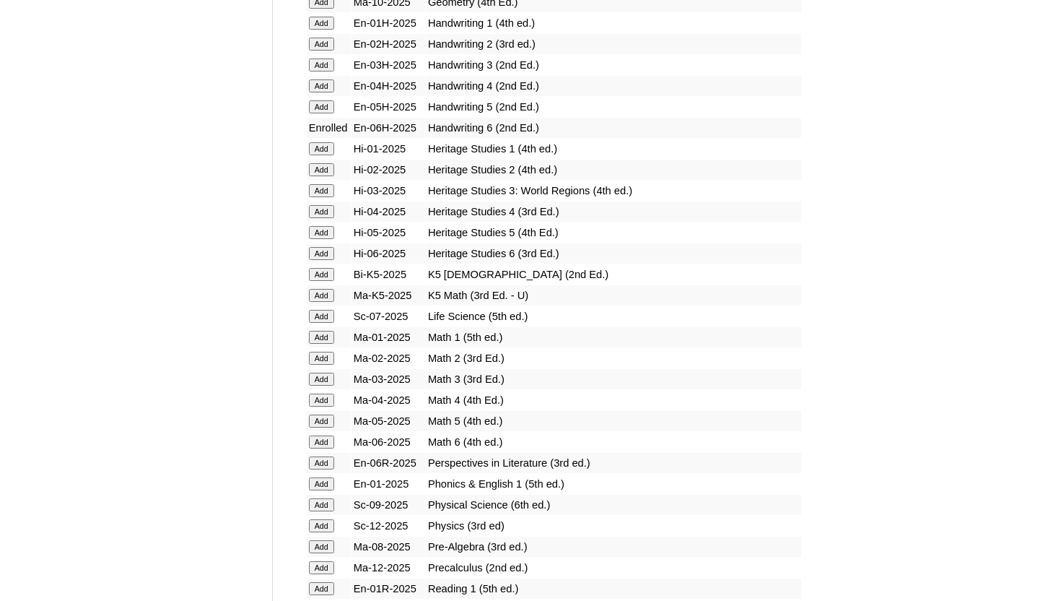
click at [329, 257] on input "Add" at bounding box center [321, 253] width 25 height 13
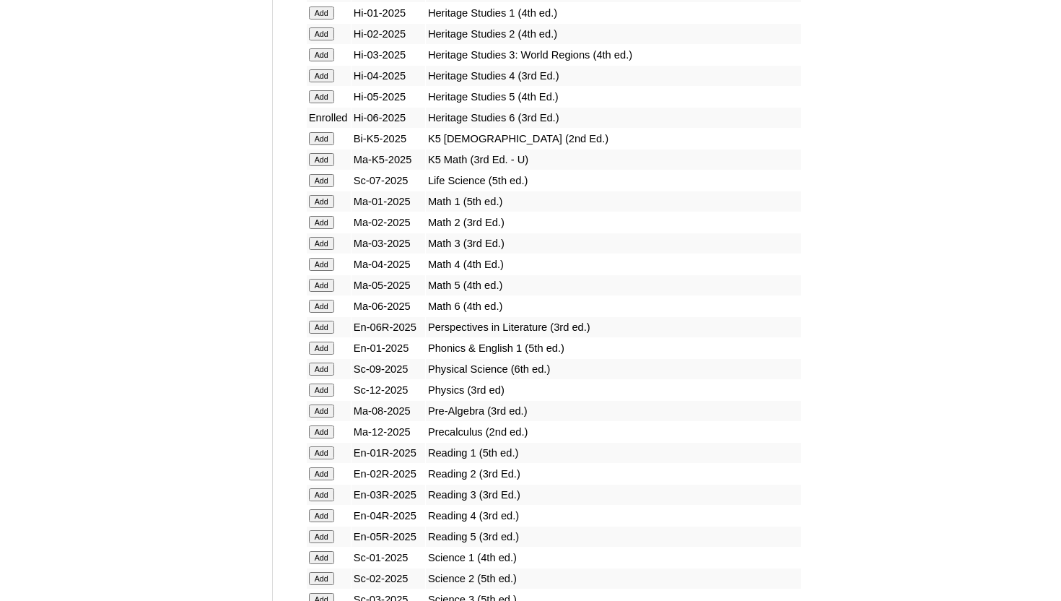
scroll to position [1399, 0]
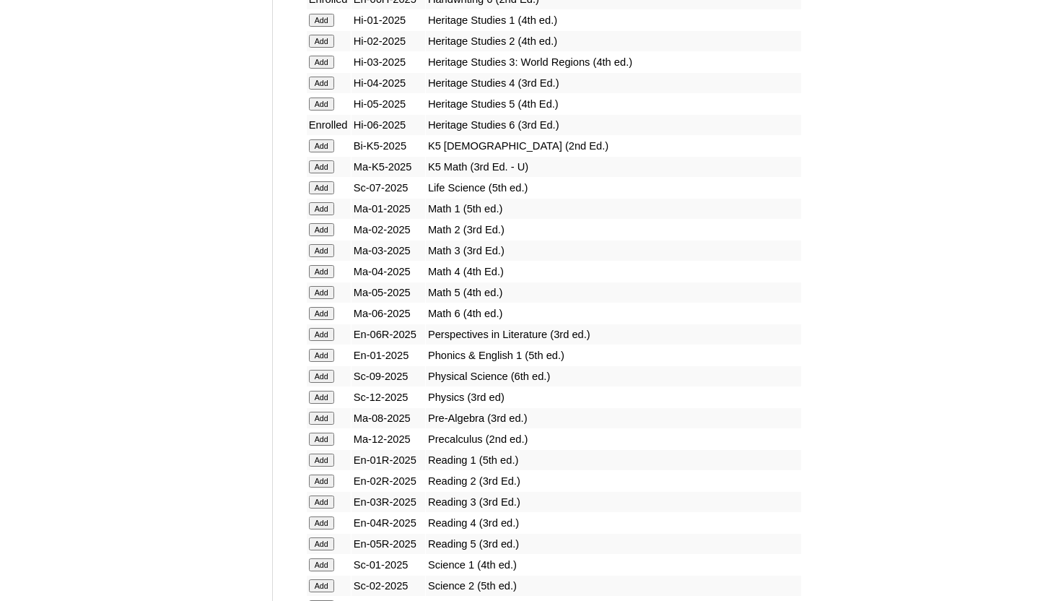
click at [315, 313] on input "Add" at bounding box center [321, 313] width 25 height 13
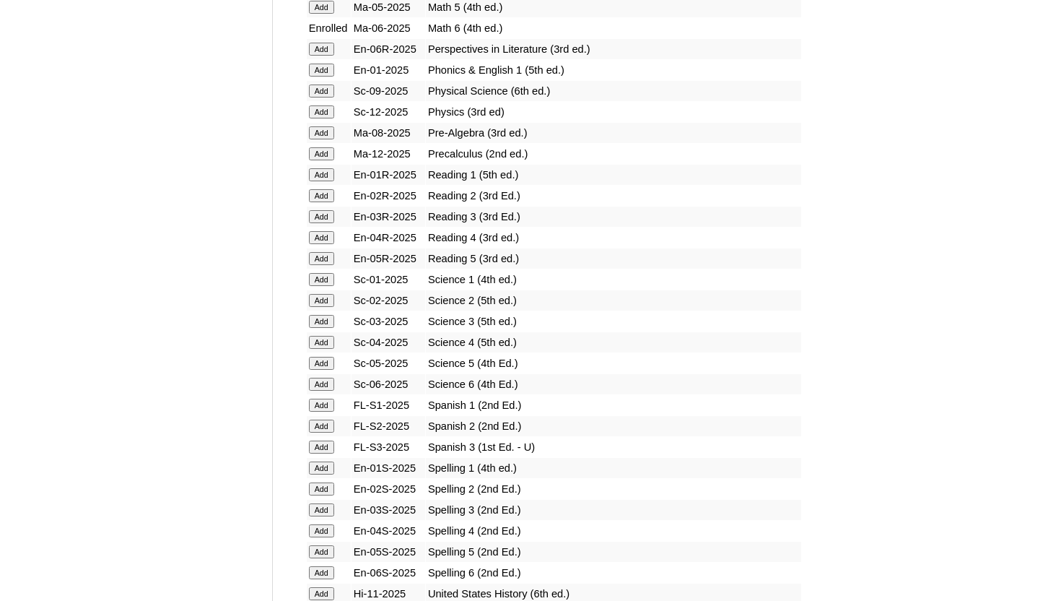
scroll to position [1681, 0]
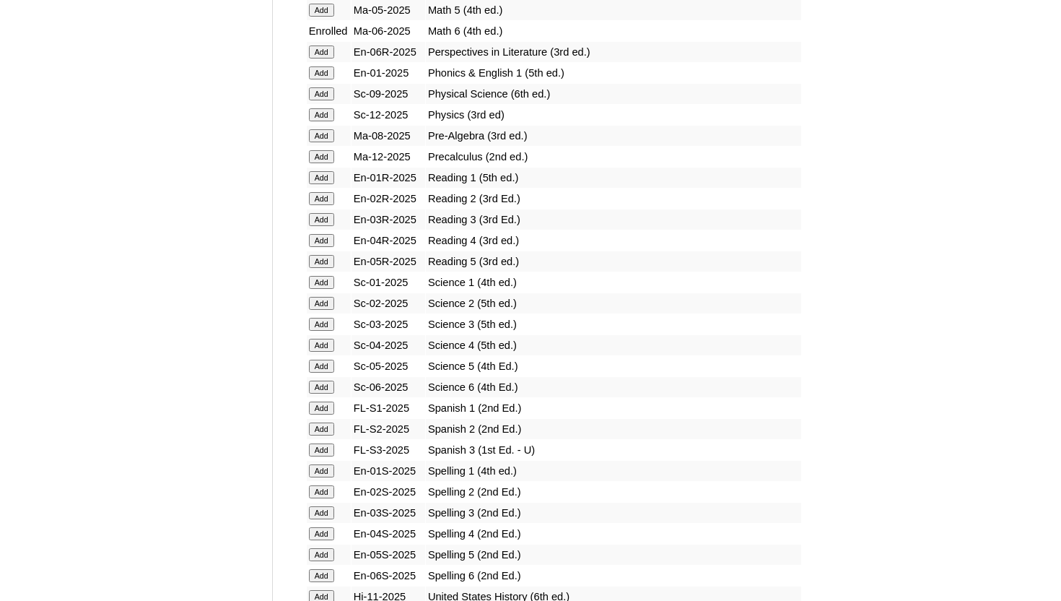
click at [327, 50] on input "Add" at bounding box center [321, 51] width 25 height 13
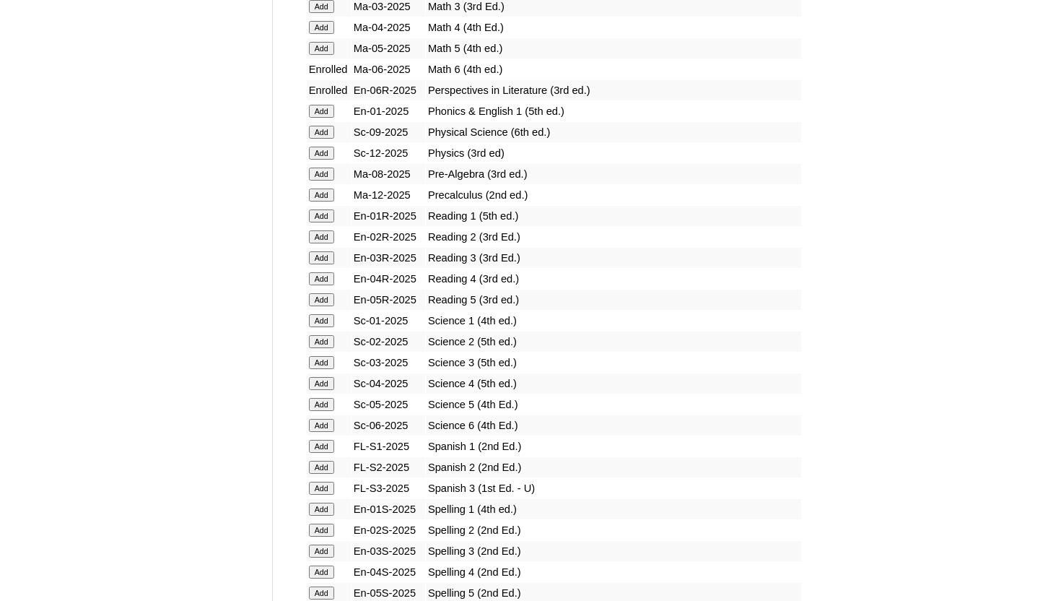
scroll to position [1646, 0]
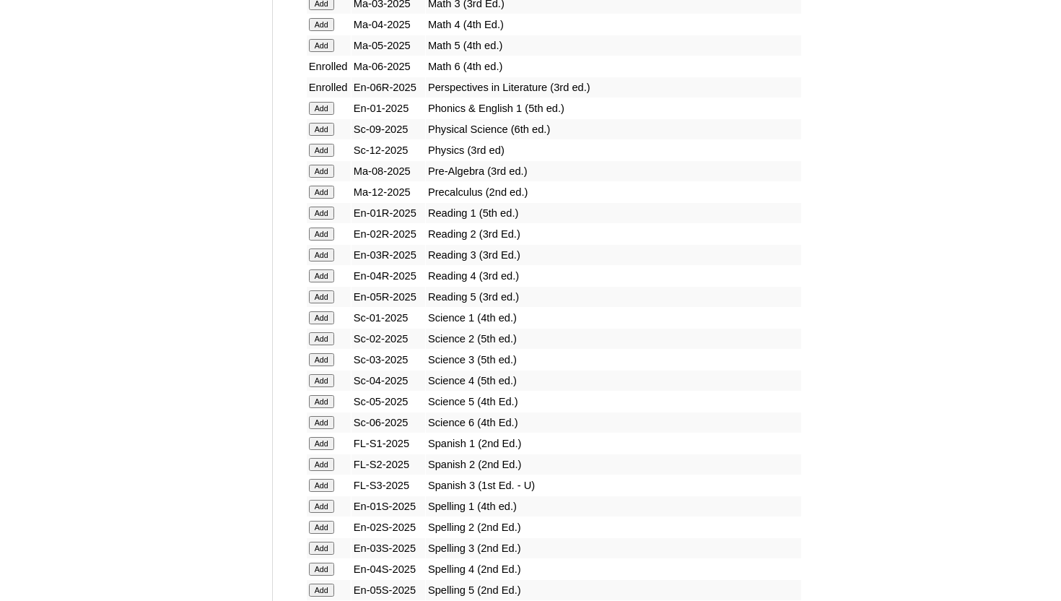
click at [326, 418] on input "Add" at bounding box center [321, 422] width 25 height 13
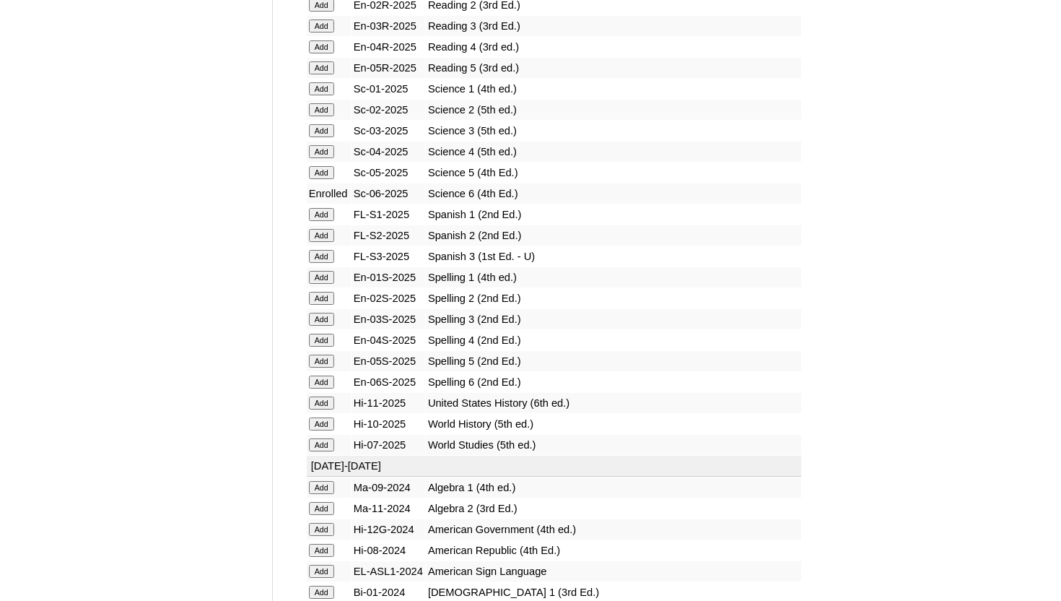
scroll to position [1877, 0]
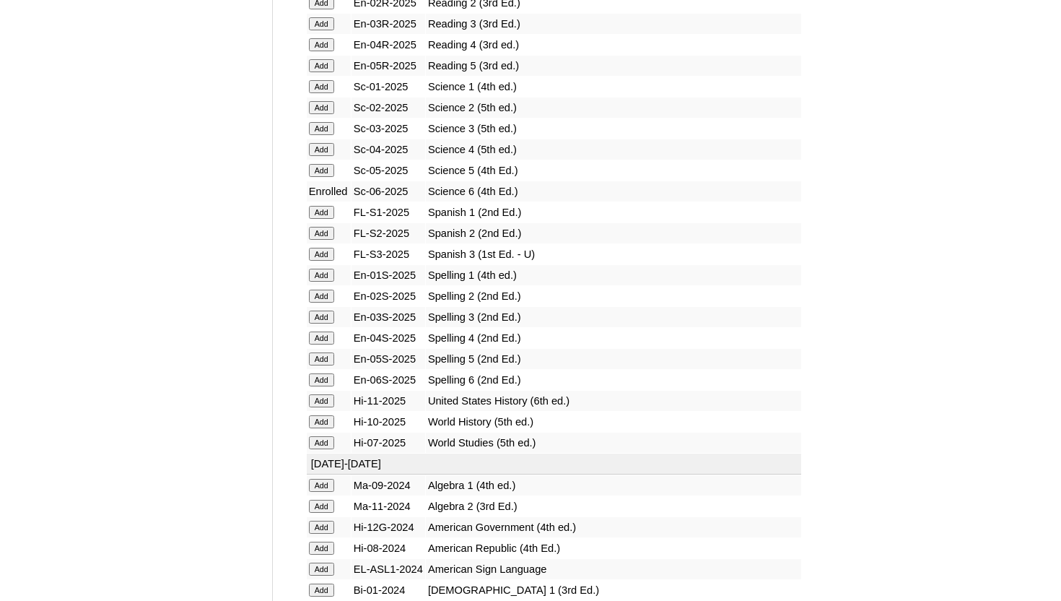
click at [317, 378] on input "Add" at bounding box center [321, 379] width 25 height 13
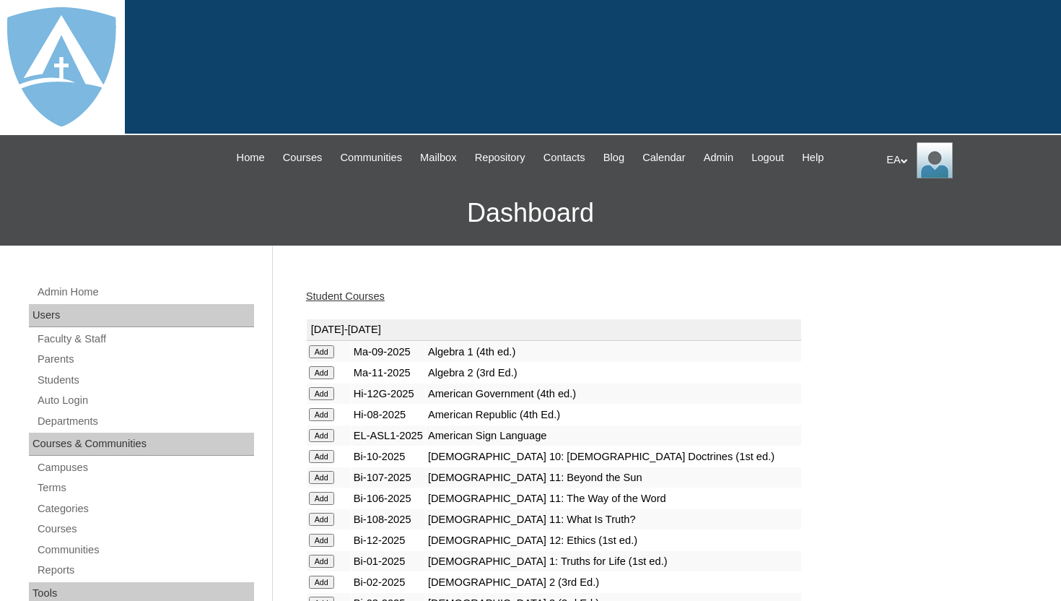
click at [356, 293] on link "Student Courses" at bounding box center [345, 296] width 79 height 12
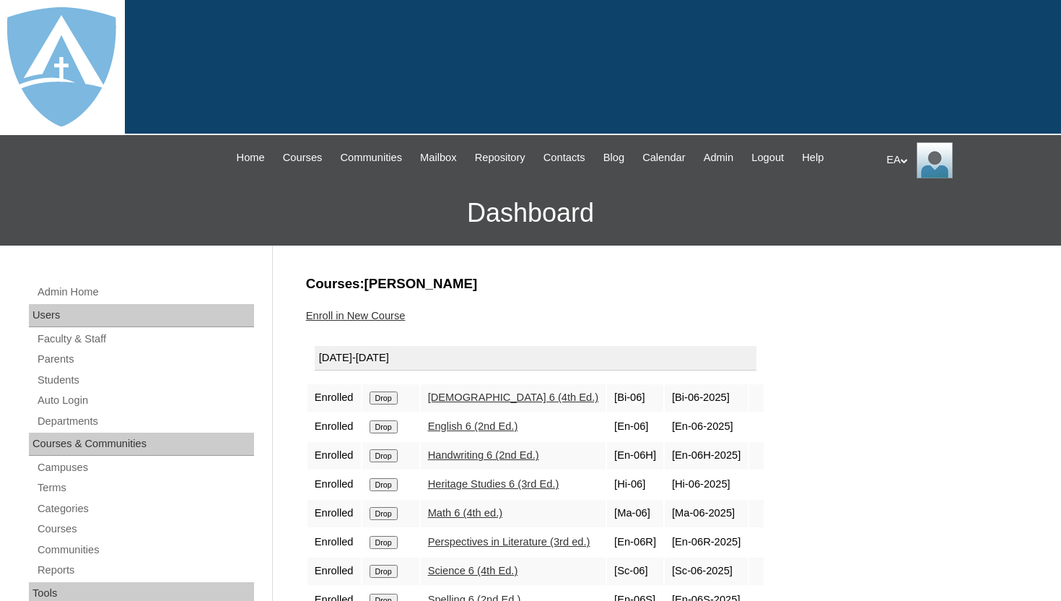
click at [613, 280] on h3 "Courses:[PERSON_NAME]" at bounding box center [663, 283] width 715 height 19
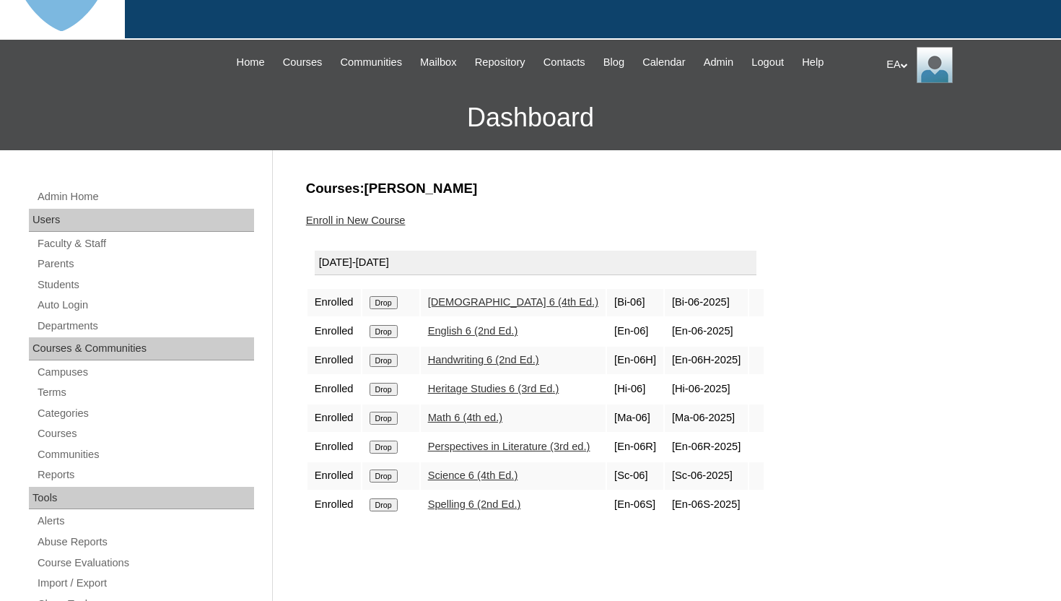
scroll to position [115, 0]
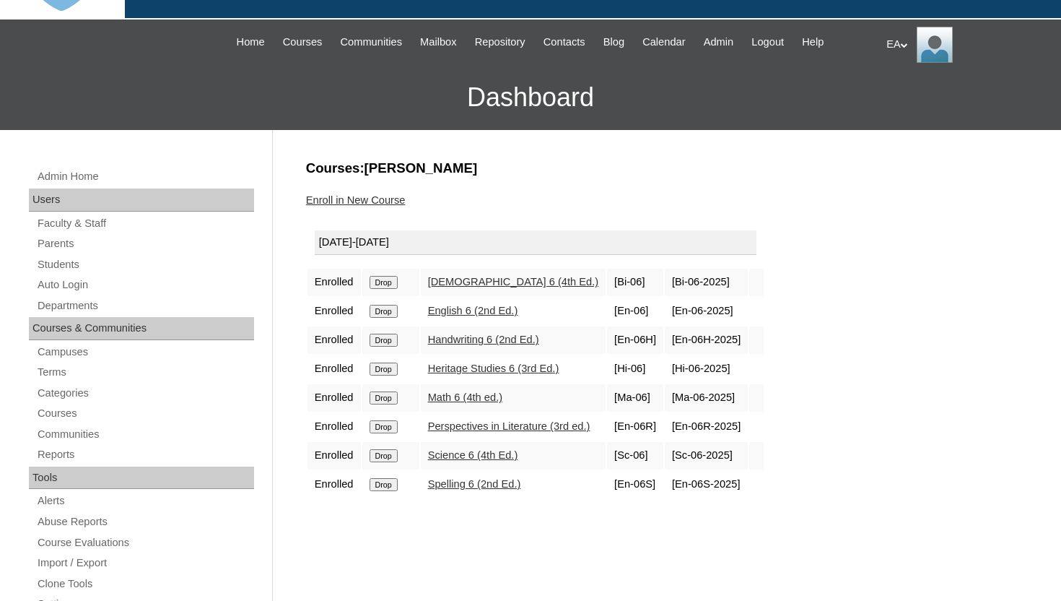
click at [70, 263] on link "Students" at bounding box center [145, 265] width 218 height 18
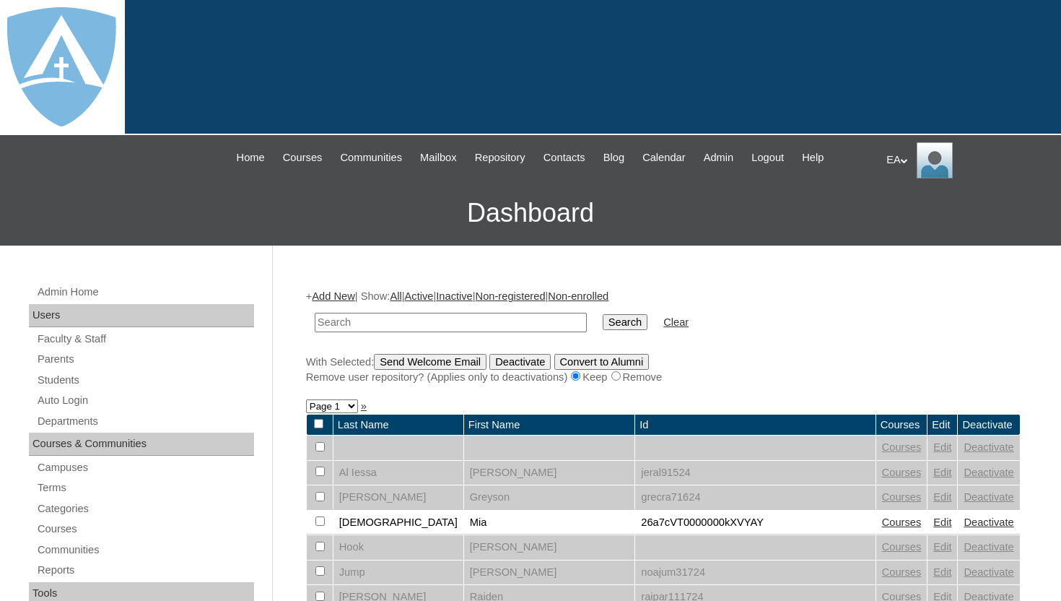
click at [346, 315] on input "text" at bounding box center [451, 322] width 272 height 19
click at [362, 323] on input "Kristen Berner" at bounding box center [451, 322] width 272 height 19
type input "Berner"
click at [609, 323] on input "Search" at bounding box center [625, 322] width 45 height 16
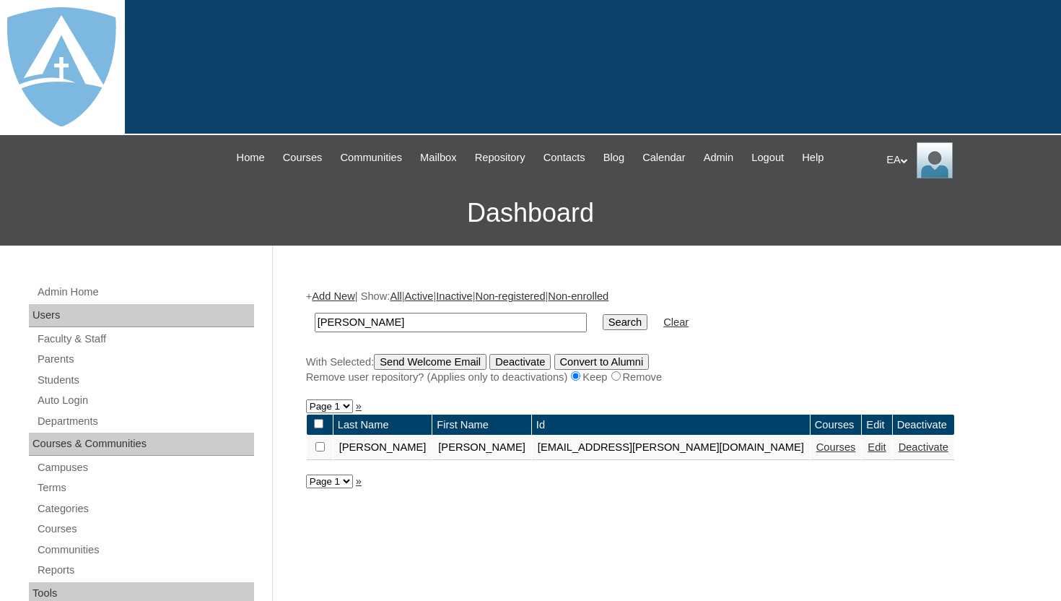
click at [816, 450] on link "Courses" at bounding box center [836, 447] width 40 height 12
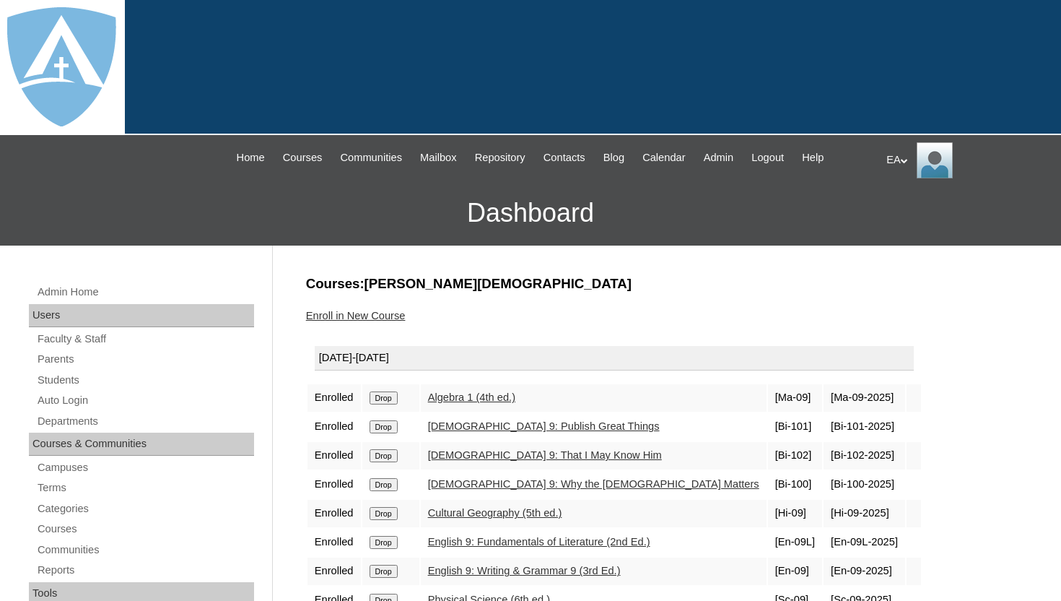
click at [736, 279] on h3 "Courses:[PERSON_NAME][DEMOGRAPHIC_DATA]" at bounding box center [663, 283] width 715 height 19
click at [283, 156] on span "Courses" at bounding box center [303, 157] width 40 height 17
